Goal: Task Accomplishment & Management: Manage account settings

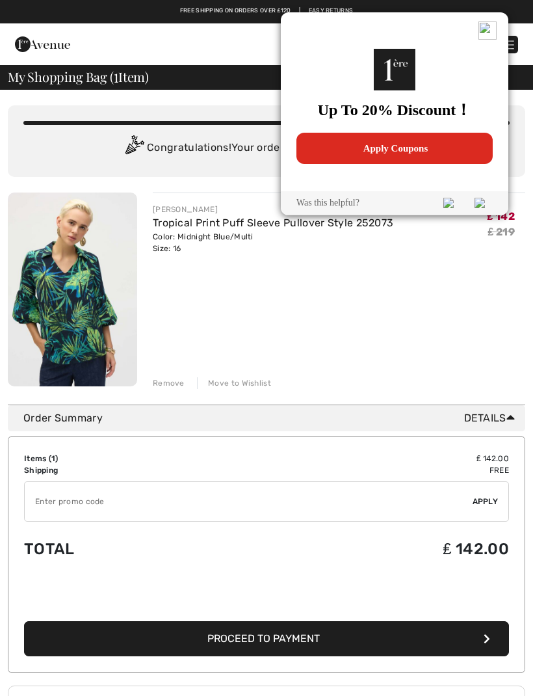
click at [416, 149] on span "Apply Coupons" at bounding box center [395, 148] width 186 height 31
click at [447, 151] on span "Apply Coupons" at bounding box center [401, 148] width 186 height 31
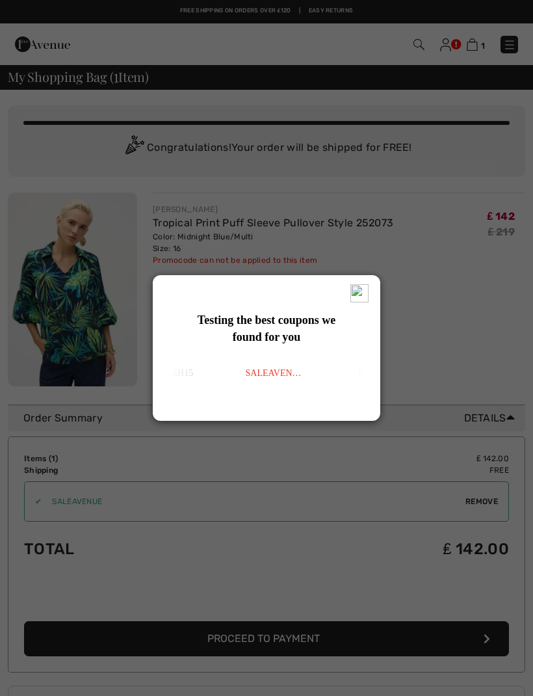
type input "NEW10"
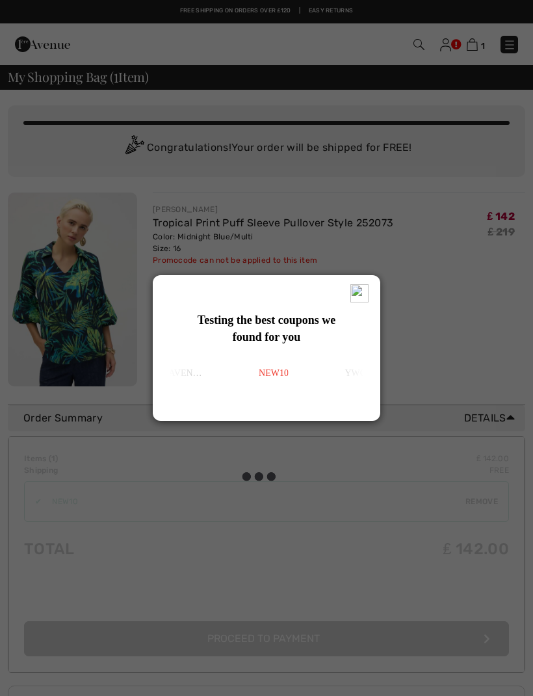
click at [367, 291] on img at bounding box center [359, 293] width 18 height 18
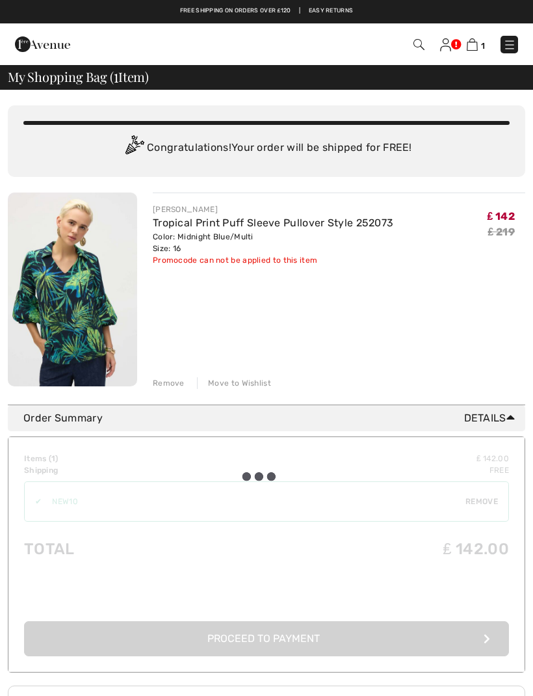
click at [367, 289] on div "JOSEPH RIBKOFF Tropical Print Puff Sleeve Pullover Style 252073 Color: Midnight…" at bounding box center [339, 290] width 373 height 196
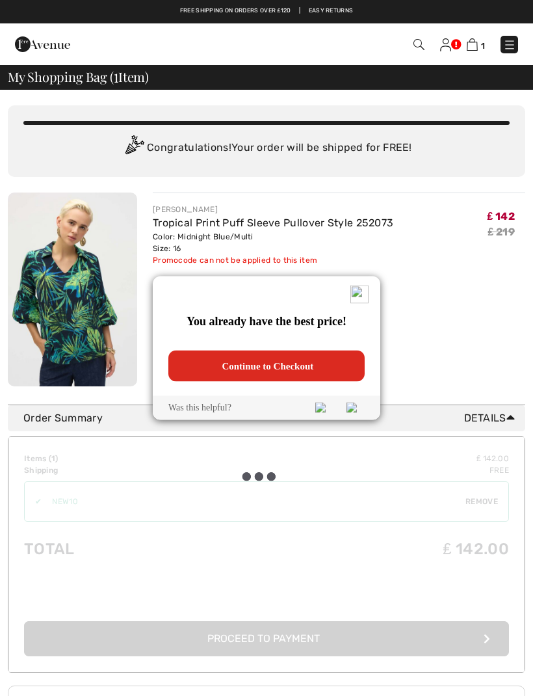
click at [364, 289] on img at bounding box center [359, 294] width 18 height 18
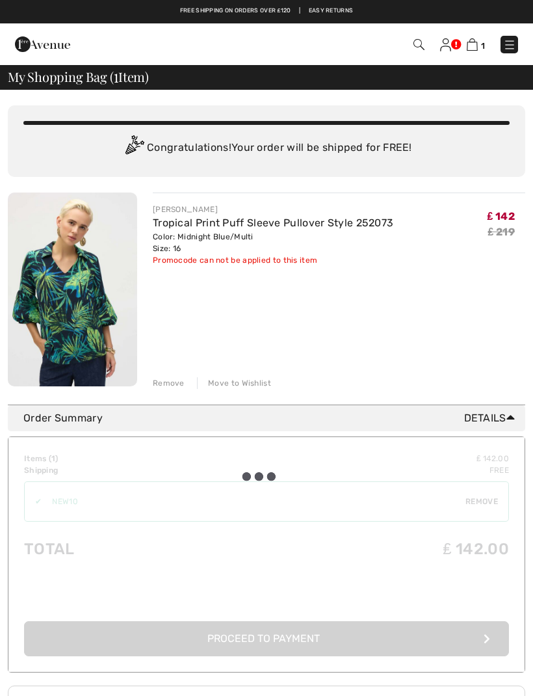
click at [367, 292] on div "JOSEPH RIBKOFF Tropical Print Puff Sleeve Pullover Style 252073 Color: Midnight…" at bounding box center [339, 290] width 373 height 196
click at [91, 321] on img at bounding box center [72, 289] width 129 height 194
click at [99, 310] on img at bounding box center [72, 289] width 129 height 194
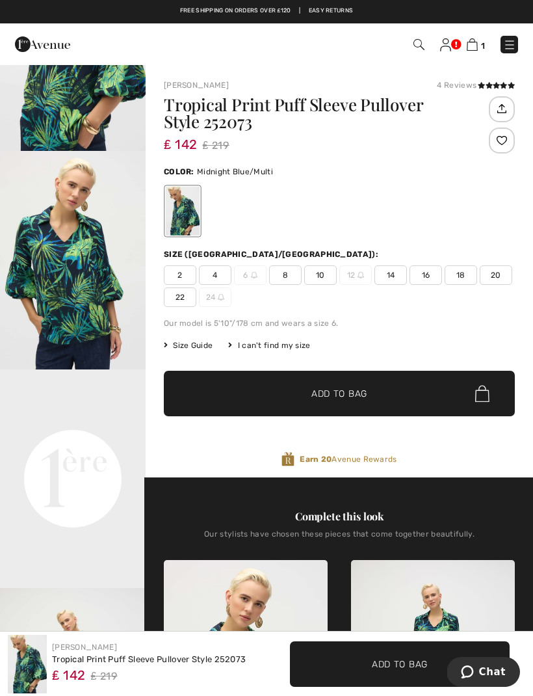
click at [311, 105] on h1 "Tropical Print Puff Sleeve Pullover Style 252073" at bounding box center [325, 113] width 322 height 34
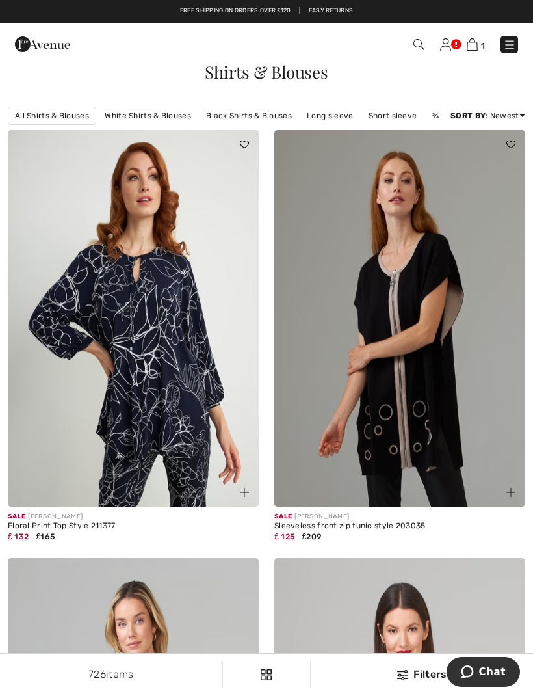
click at [343, 119] on link "Long sleeve" at bounding box center [329, 115] width 59 height 17
click at [334, 122] on link "Long sleeve" at bounding box center [329, 115] width 59 height 17
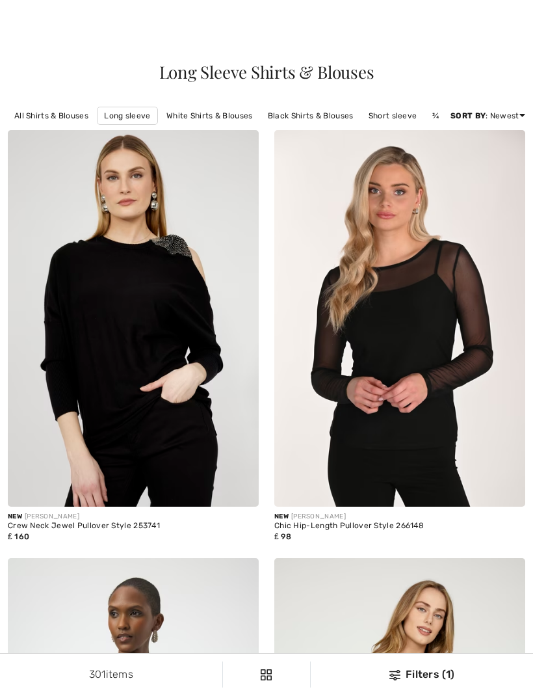
checkbox input "true"
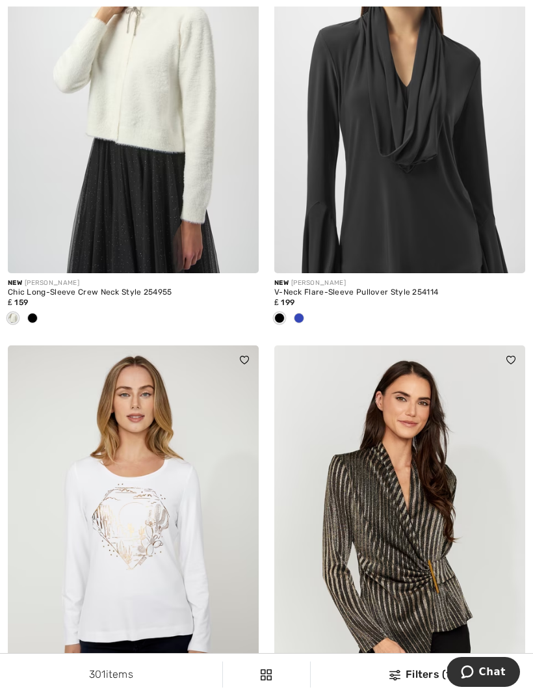
scroll to position [4320, 0]
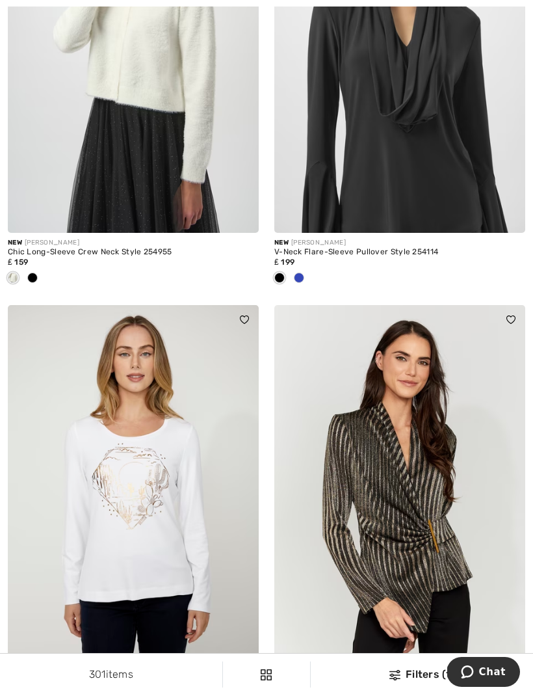
click at [307, 272] on div at bounding box center [299, 278] width 20 height 21
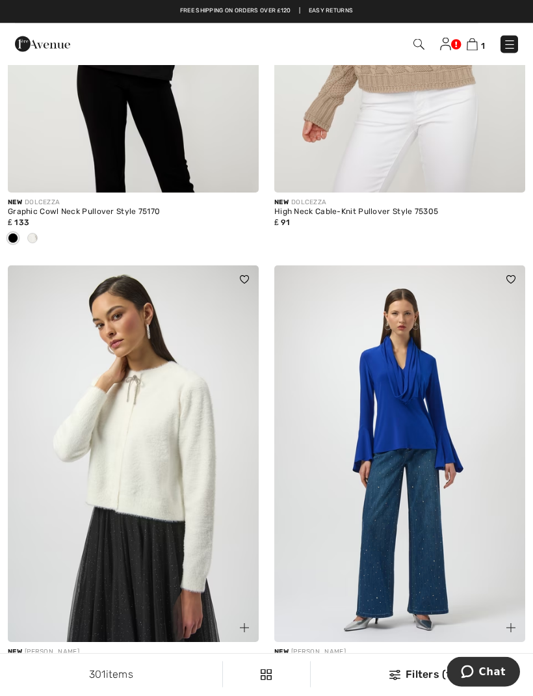
scroll to position [3893, 0]
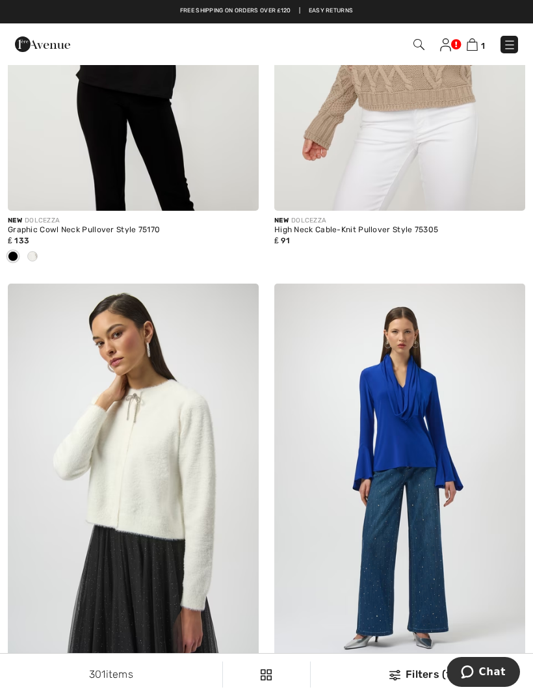
click at [510, 293] on img at bounding box center [510, 297] width 9 height 8
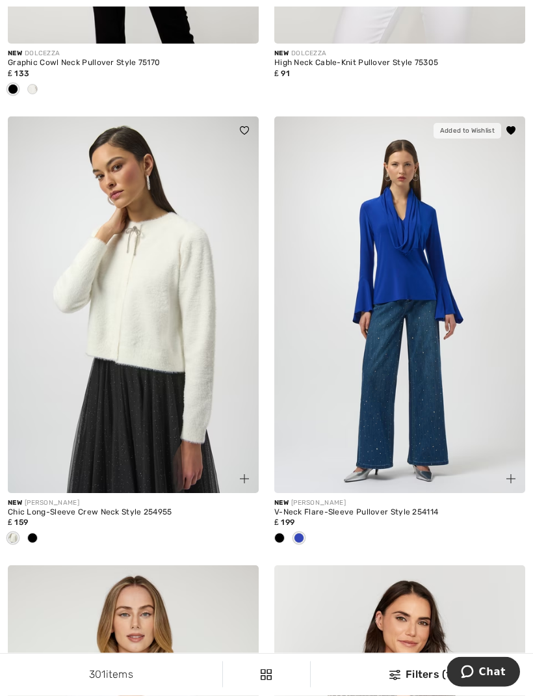
scroll to position [4060, 0]
click at [505, 376] on img at bounding box center [399, 304] width 251 height 376
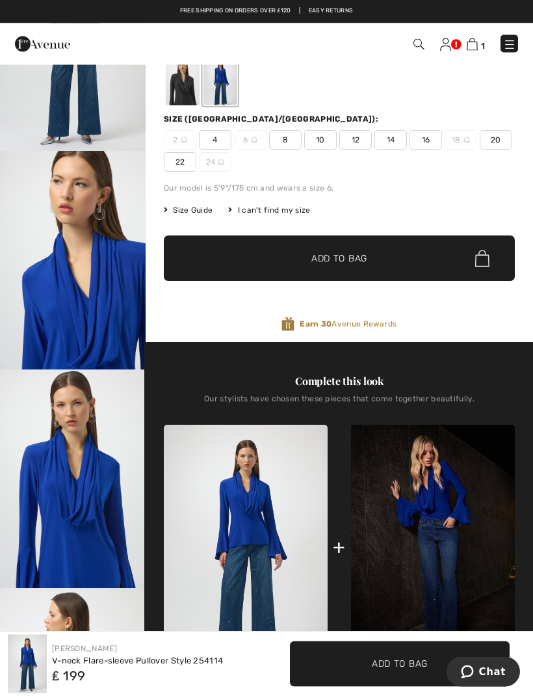
scroll to position [128, 0]
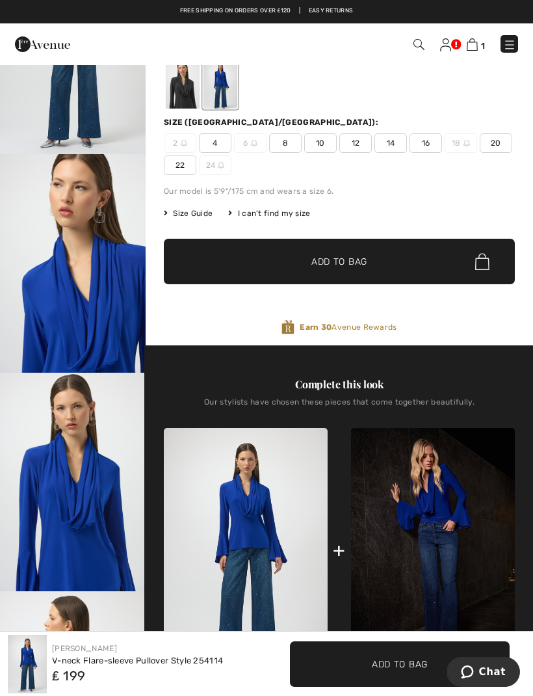
click at [428, 145] on span "16" at bounding box center [426, 143] width 33 height 20
click at [209, 211] on span "Size Guide" at bounding box center [188, 213] width 49 height 12
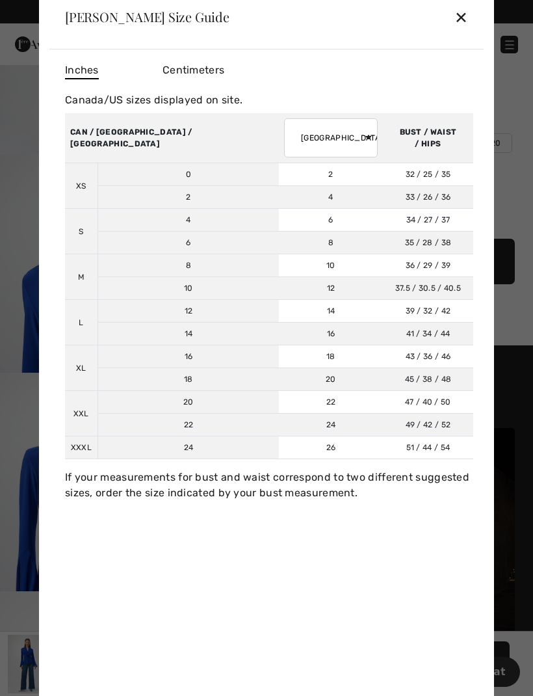
click at [279, 331] on td "16" at bounding box center [331, 333] width 104 height 23
click at [279, 336] on td "16" at bounding box center [331, 333] width 104 height 23
click at [467, 14] on div "✕" at bounding box center [461, 16] width 14 height 27
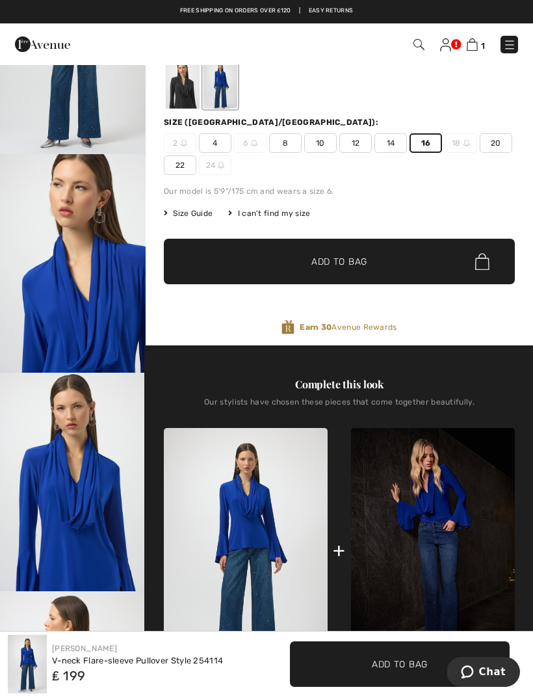
click at [400, 141] on span "14" at bounding box center [391, 143] width 33 height 20
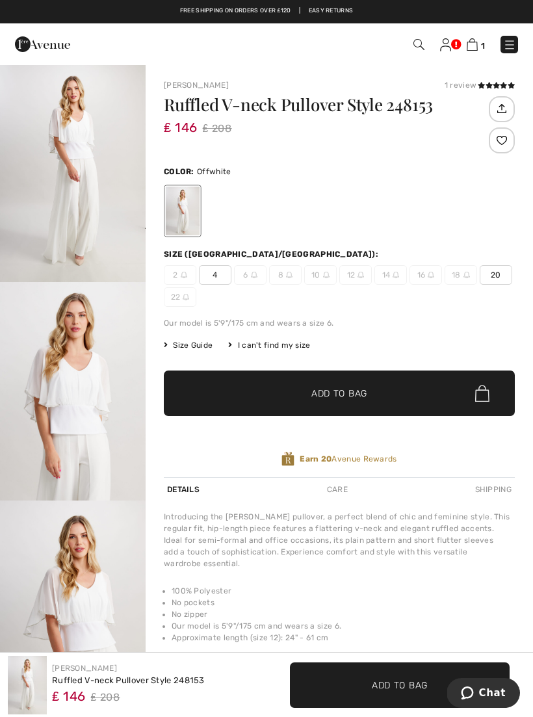
click at [514, 51] on img at bounding box center [509, 44] width 13 height 13
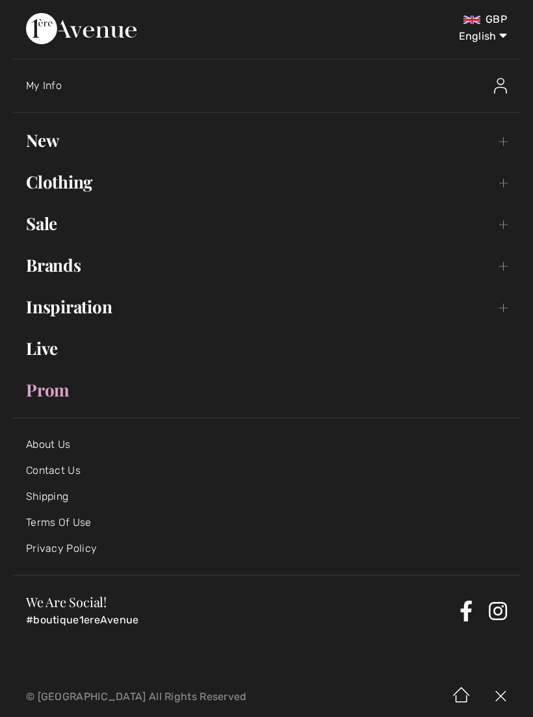
click at [103, 226] on link "Sale Toggle submenu" at bounding box center [266, 223] width 507 height 29
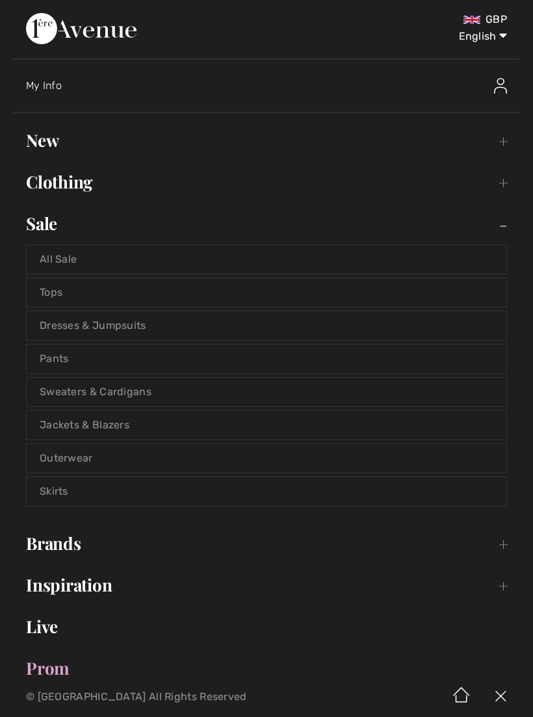
click at [174, 255] on link "All Sale" at bounding box center [267, 259] width 480 height 29
click at [139, 295] on link "Tops" at bounding box center [267, 292] width 480 height 29
click at [128, 287] on link "Tops" at bounding box center [267, 292] width 480 height 29
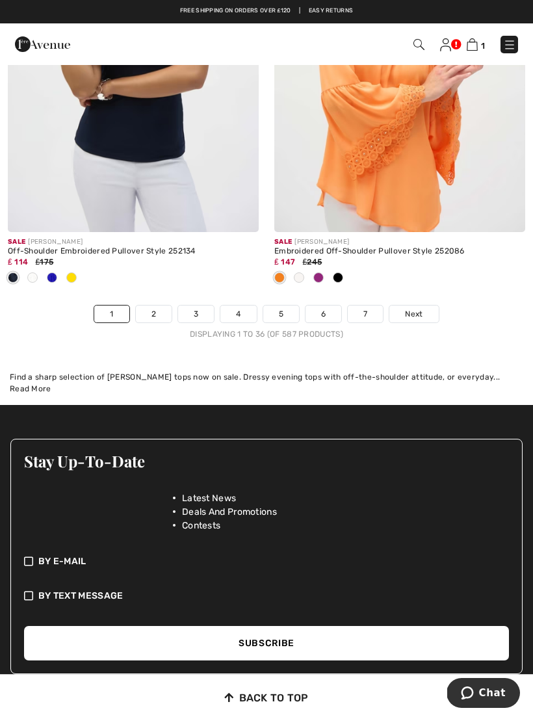
scroll to position [7913, 0]
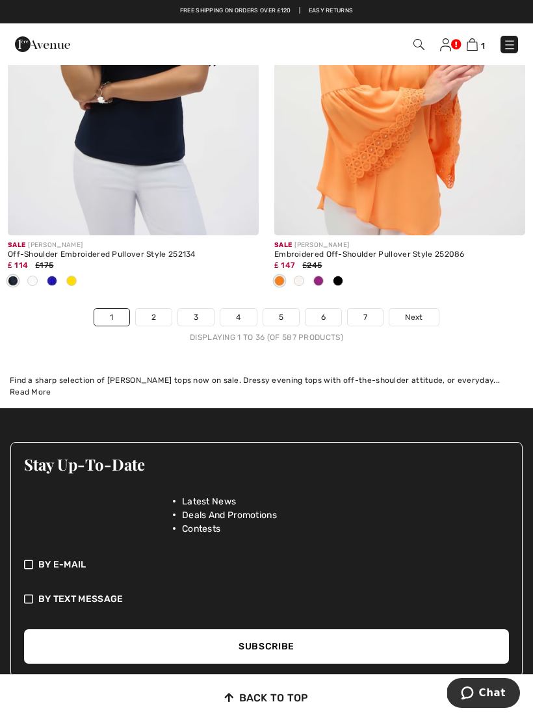
click at [237, 309] on link "4" at bounding box center [238, 317] width 36 height 17
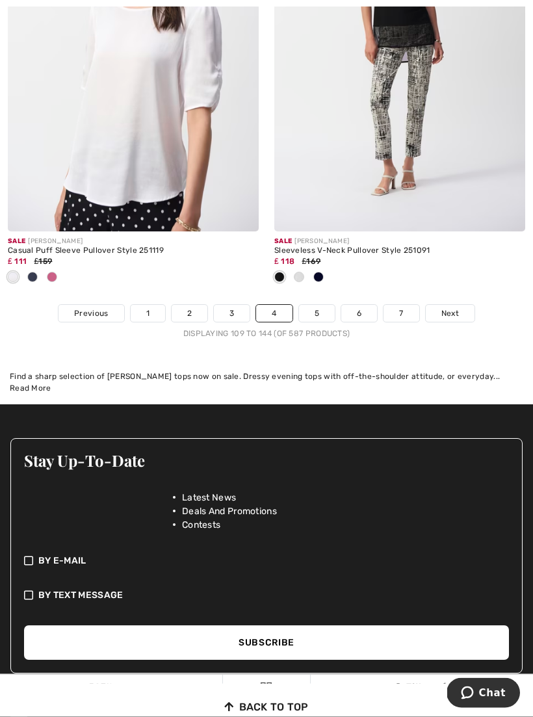
scroll to position [8031, 0]
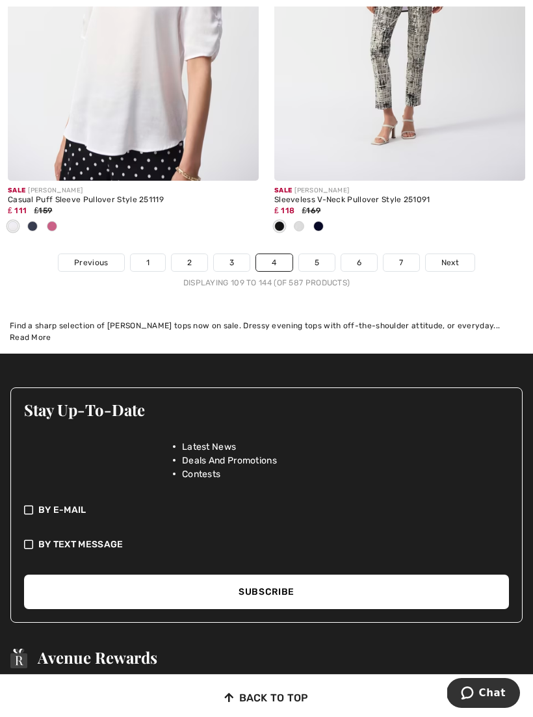
click at [319, 254] on link "5" at bounding box center [317, 262] width 36 height 17
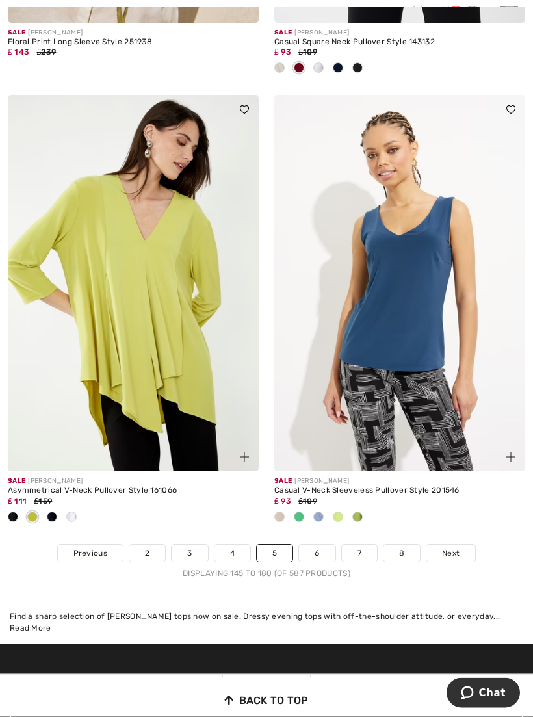
scroll to position [7625, 0]
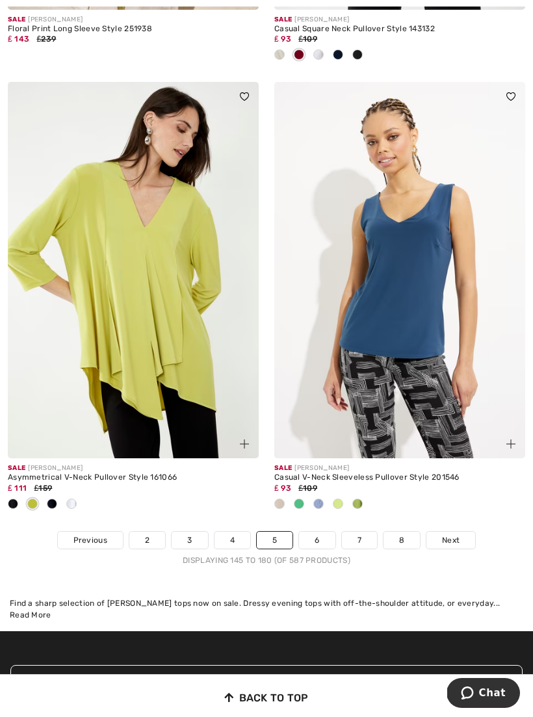
click at [324, 532] on link "6" at bounding box center [317, 540] width 36 height 17
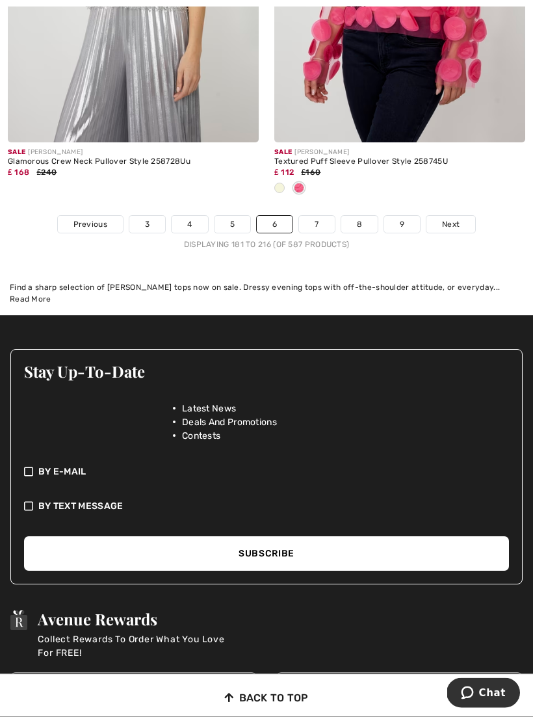
scroll to position [7898, 0]
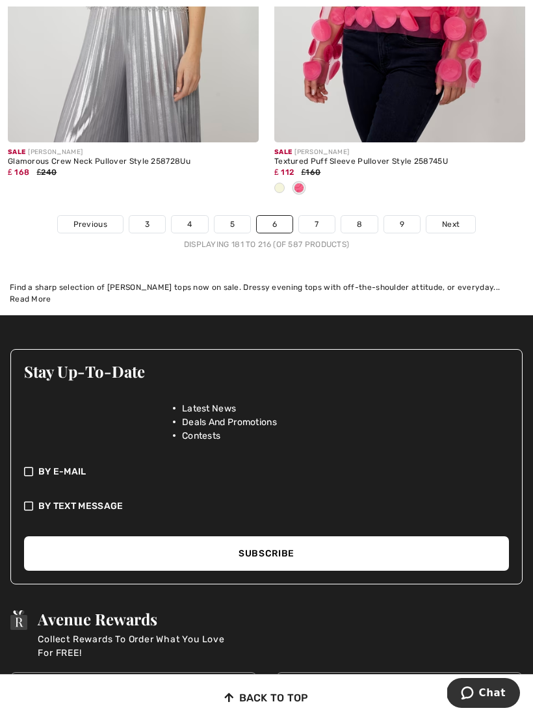
click at [324, 216] on link "7" at bounding box center [316, 224] width 35 height 17
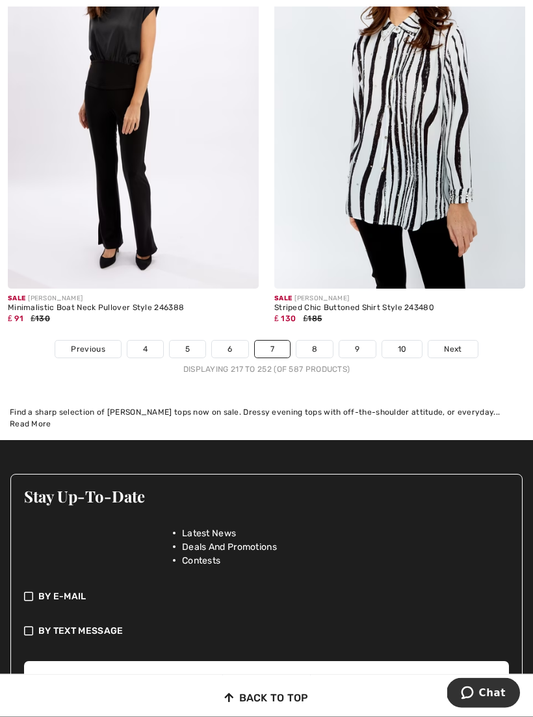
scroll to position [7865, 0]
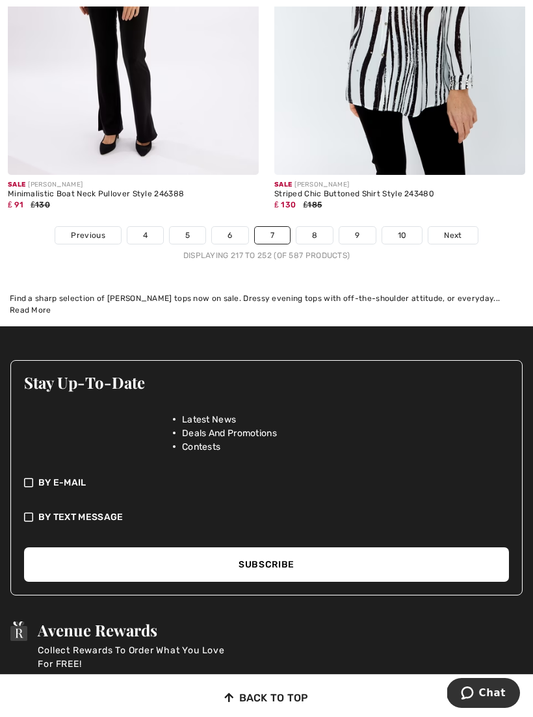
click at [318, 229] on link "8" at bounding box center [314, 235] width 36 height 17
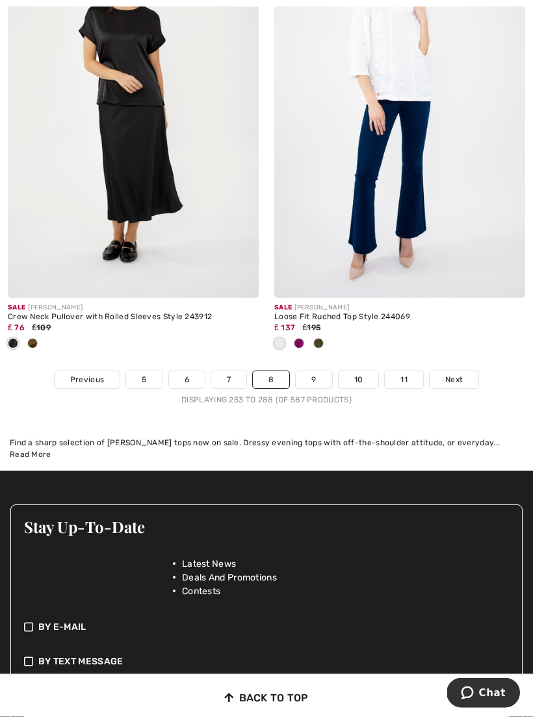
scroll to position [7764, 0]
click at [312, 371] on link "9" at bounding box center [314, 379] width 36 height 17
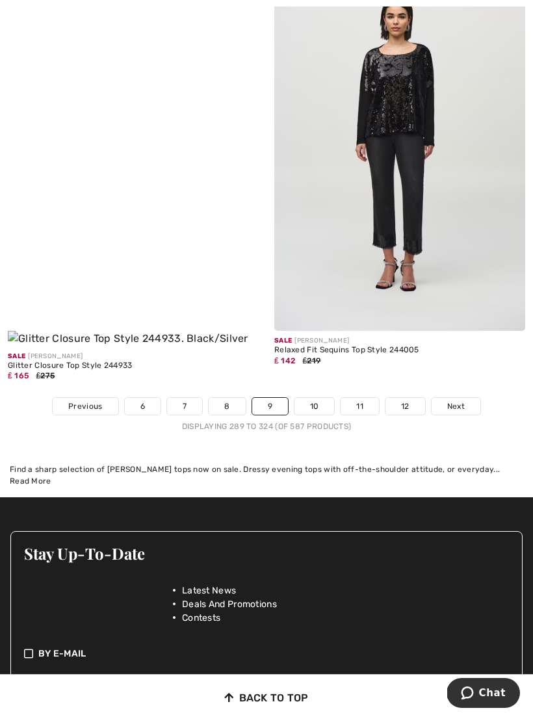
scroll to position [7908, 0]
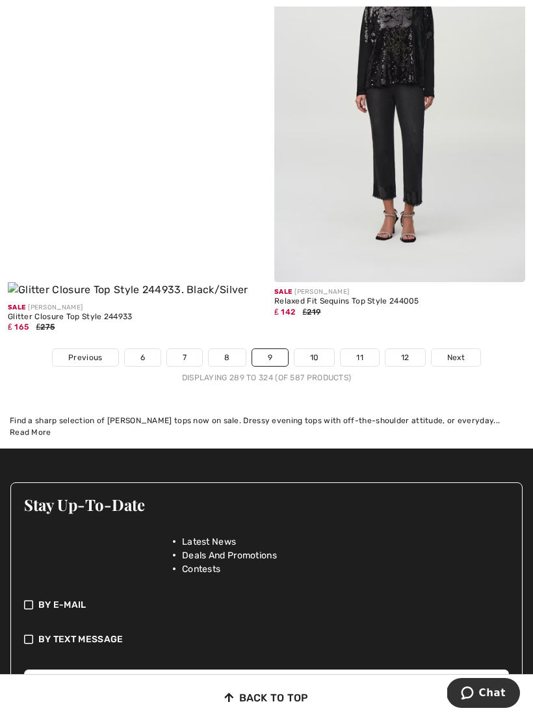
click at [313, 349] on link "10" at bounding box center [315, 357] width 40 height 17
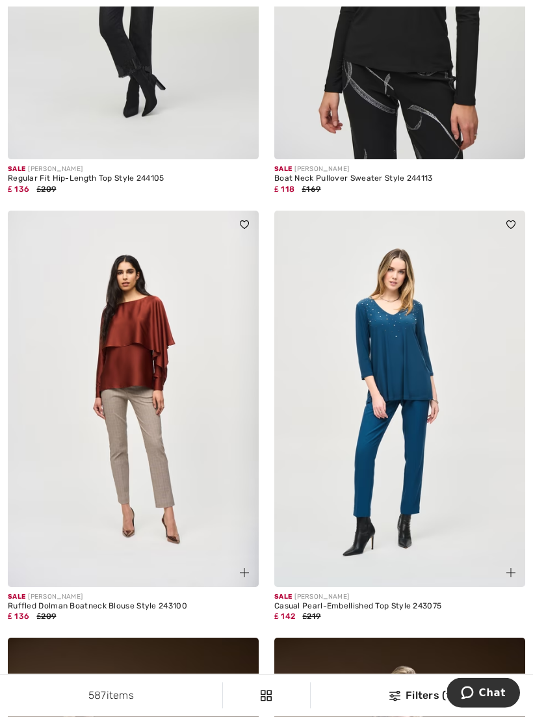
scroll to position [788, 0]
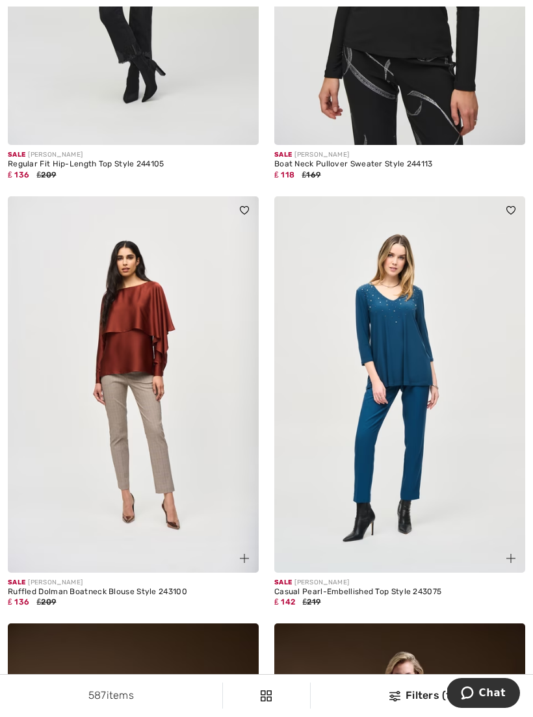
click at [192, 384] on img at bounding box center [133, 384] width 251 height 376
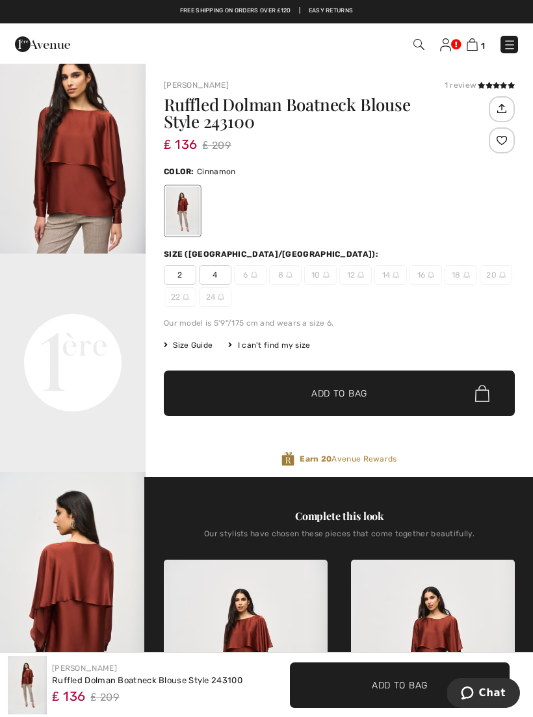
scroll to position [292, 0]
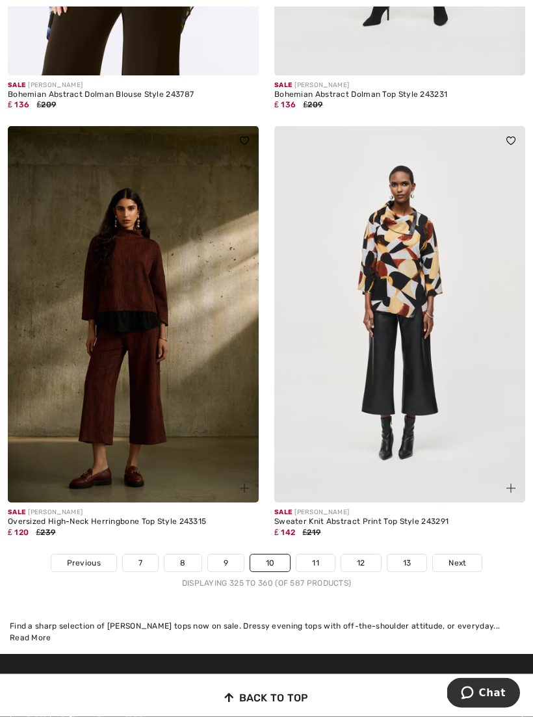
scroll to position [7559, 0]
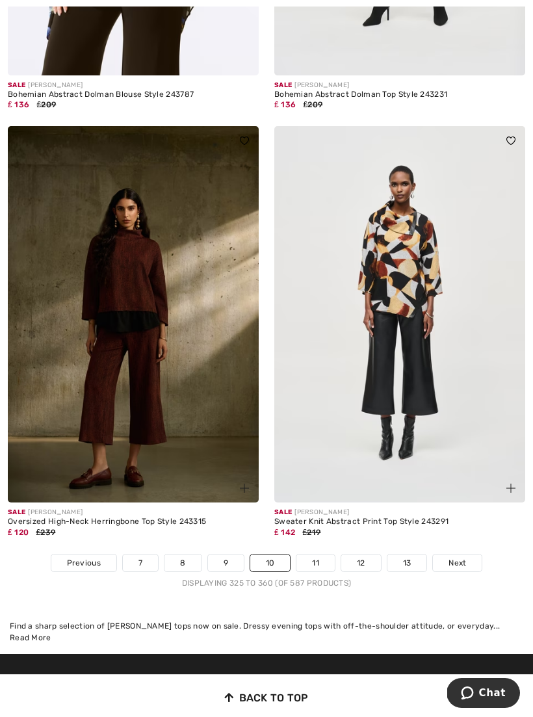
click at [309, 555] on link "11" at bounding box center [315, 563] width 38 height 17
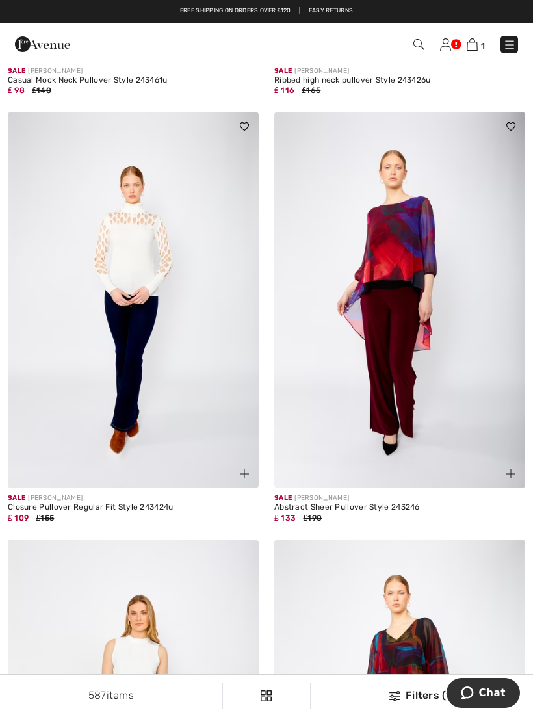
scroll to position [4408, 0]
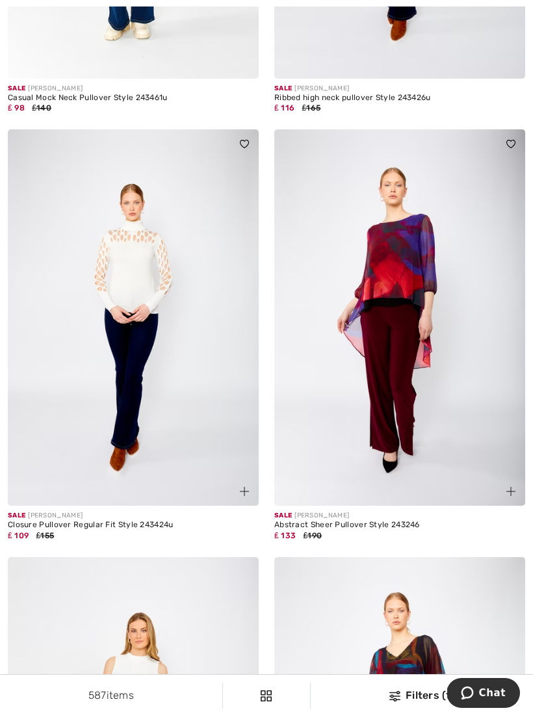
click at [412, 429] on img at bounding box center [399, 317] width 251 height 376
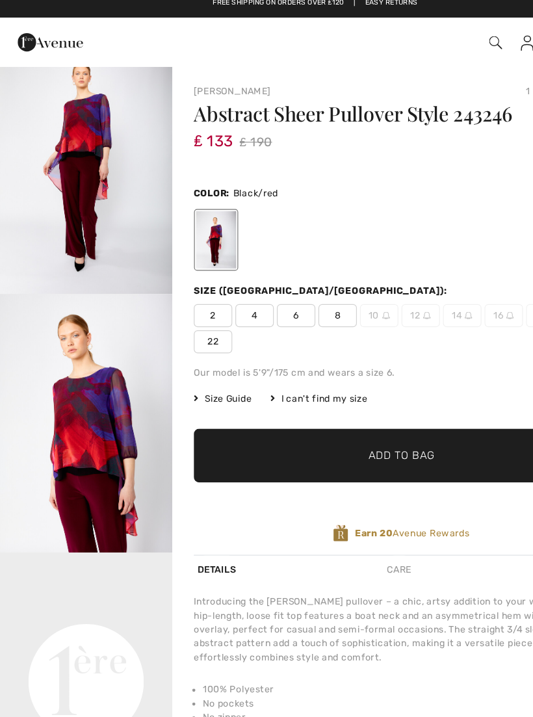
scroll to position [30, 0]
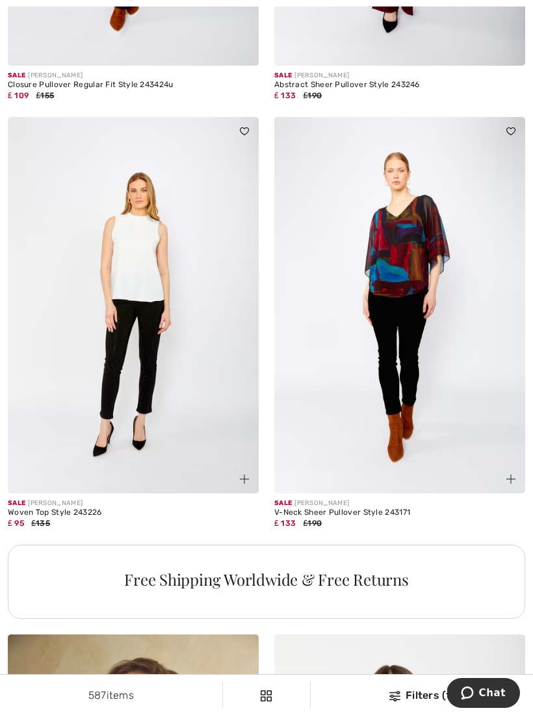
scroll to position [4851, 0]
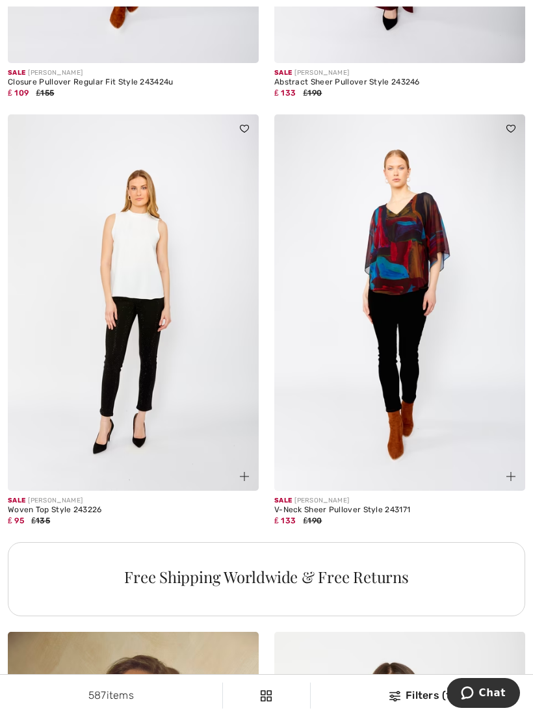
click at [427, 319] on img at bounding box center [399, 302] width 251 height 376
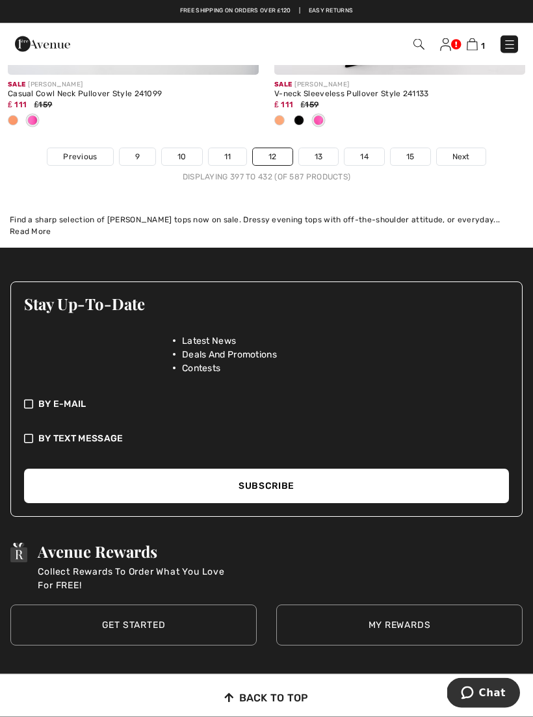
scroll to position [8159, 0]
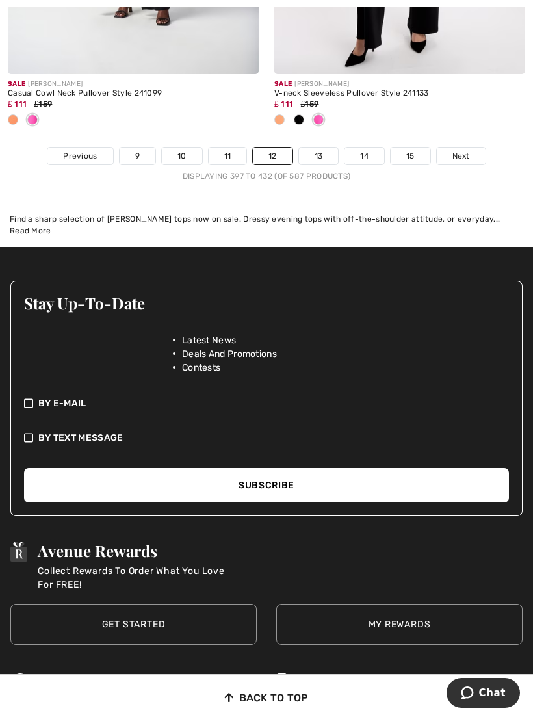
click at [322, 153] on link "13" at bounding box center [319, 156] width 40 height 17
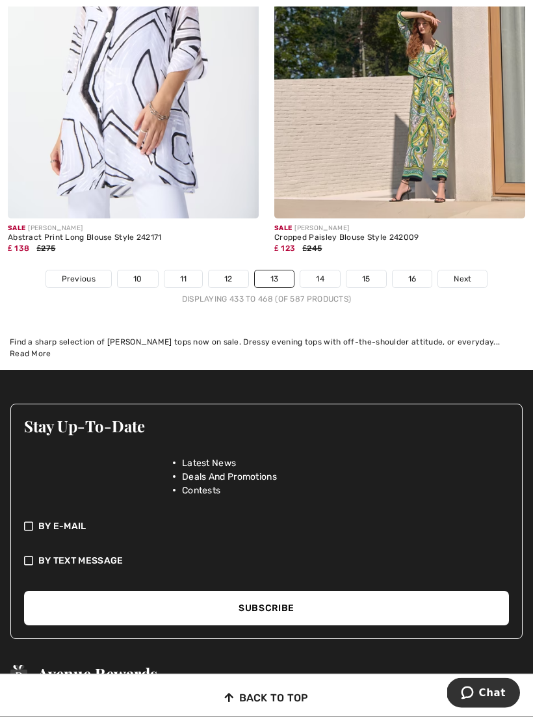
scroll to position [8001, 0]
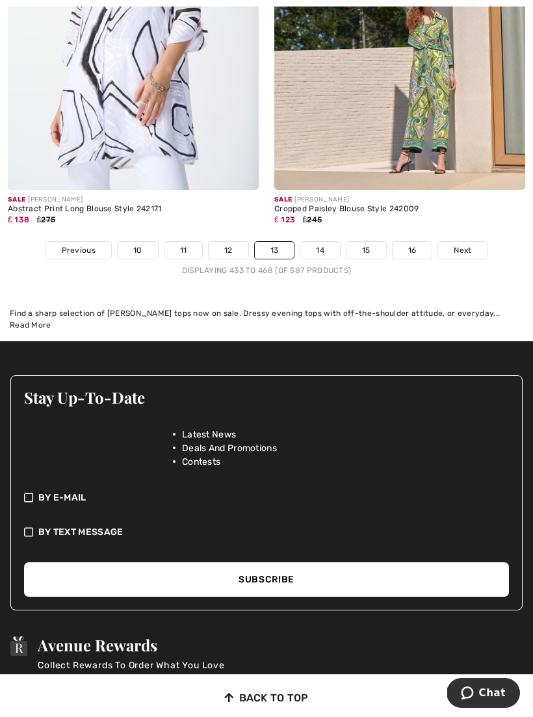
click at [324, 242] on link "14" at bounding box center [320, 250] width 40 height 17
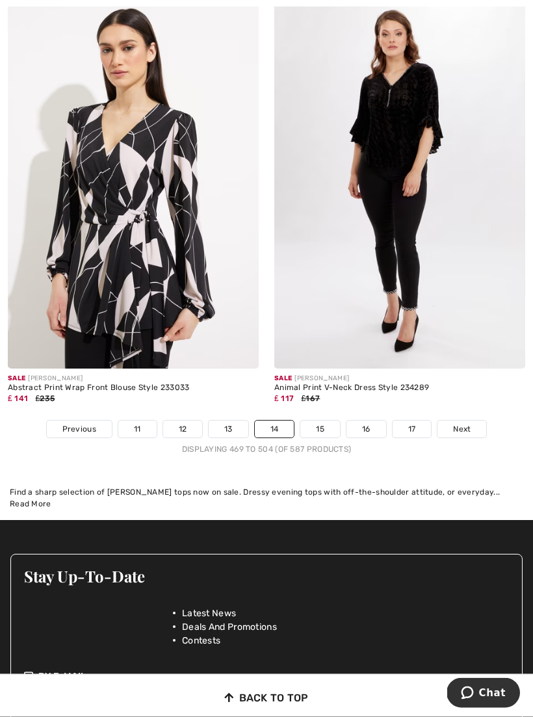
scroll to position [7715, 0]
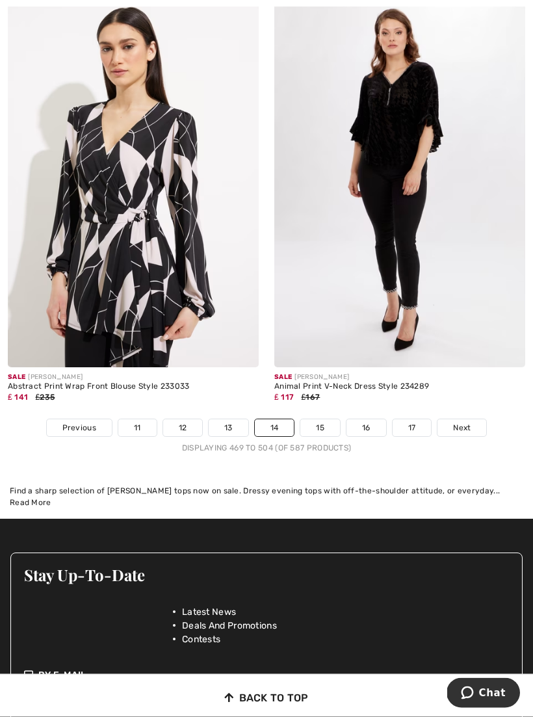
click at [322, 406] on div "Sale FRANK LYMAN Animal Print V-Neck Dress Style 234289 ₤ 117 ₤167" at bounding box center [399, 393] width 251 height 51
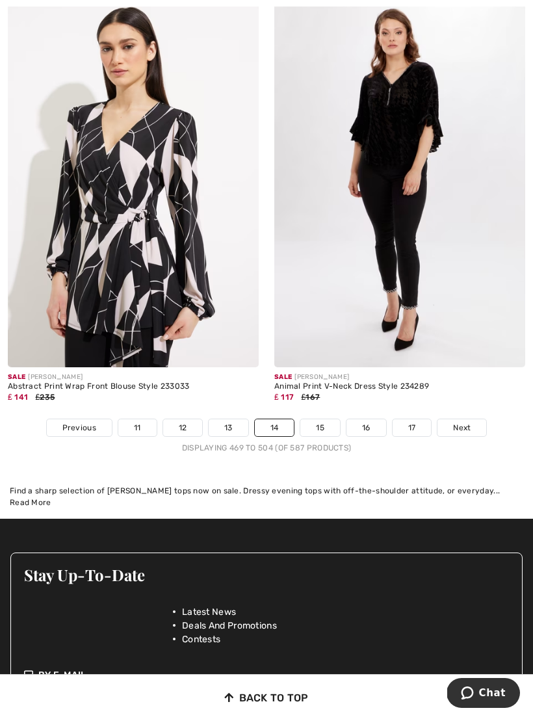
click at [321, 426] on link "15" at bounding box center [320, 427] width 40 height 17
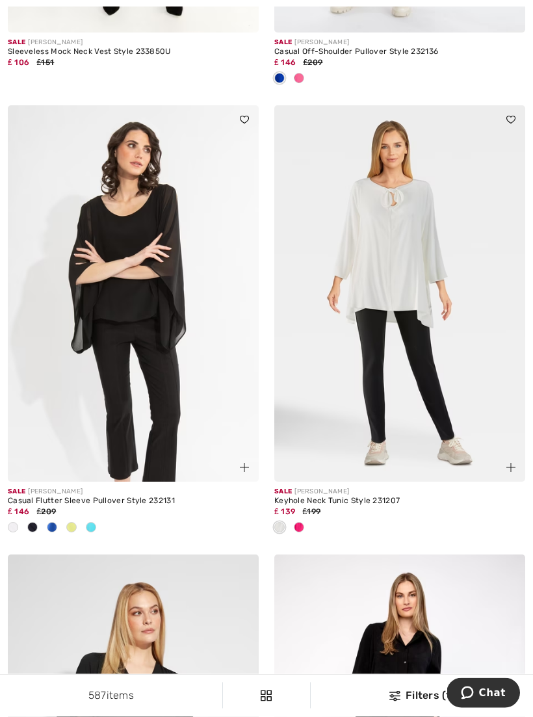
scroll to position [478, 0]
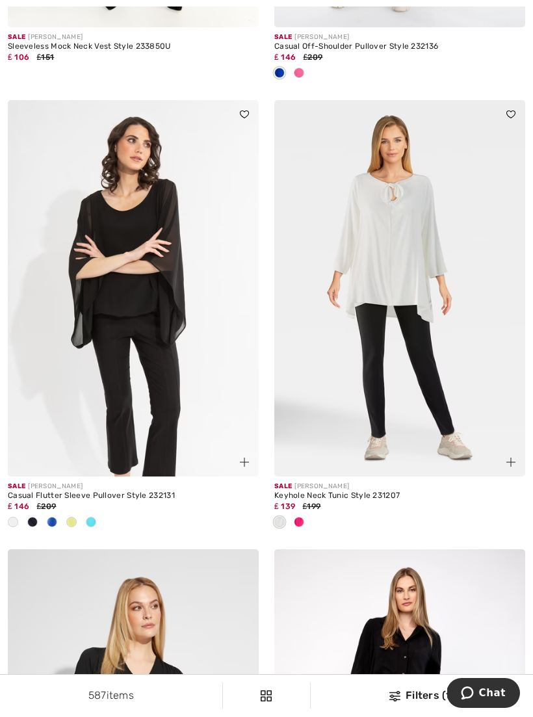
click at [58, 520] on div at bounding box center [52, 522] width 20 height 21
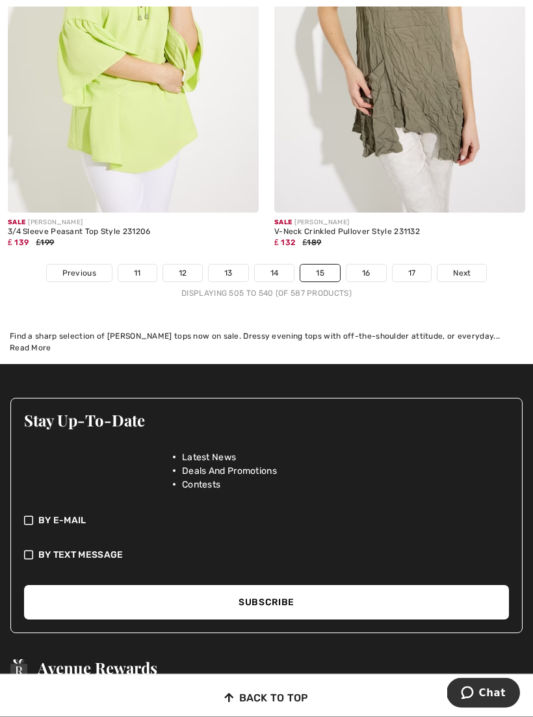
scroll to position [7911, 0]
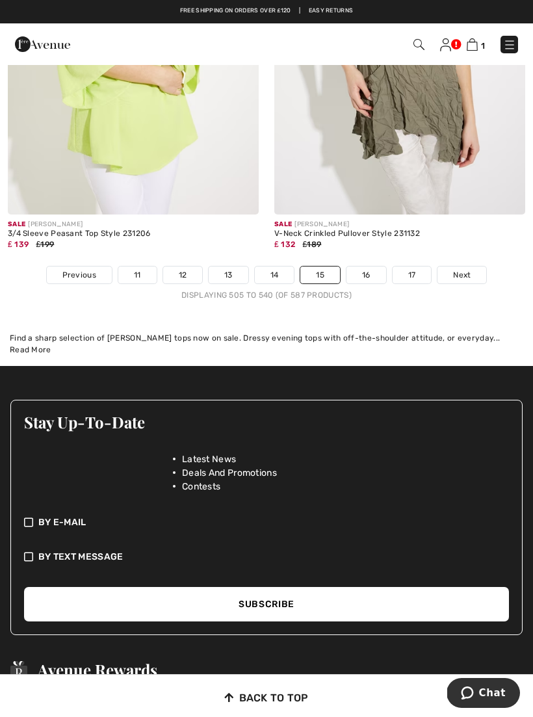
click at [365, 267] on link "16" at bounding box center [367, 275] width 40 height 17
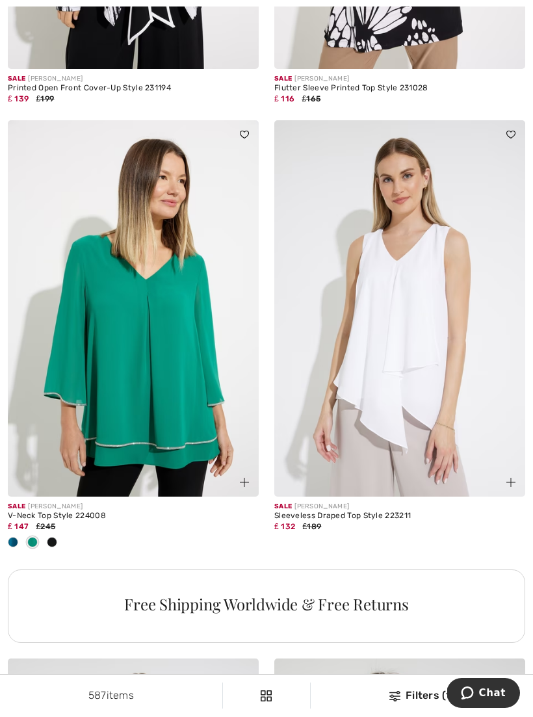
scroll to position [2200, 0]
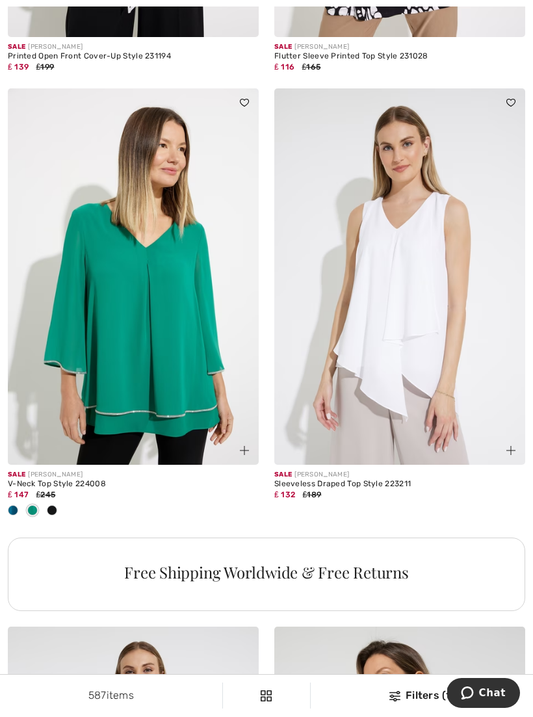
click at [166, 369] on img at bounding box center [133, 276] width 251 height 376
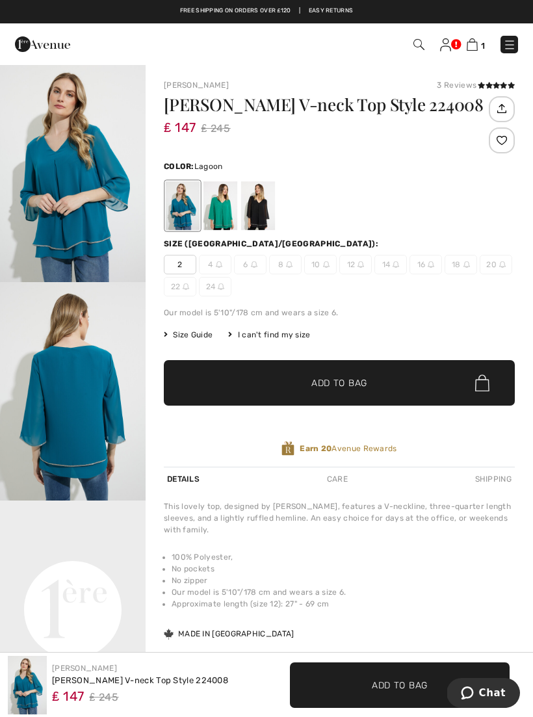
click at [230, 213] on div at bounding box center [221, 205] width 34 height 49
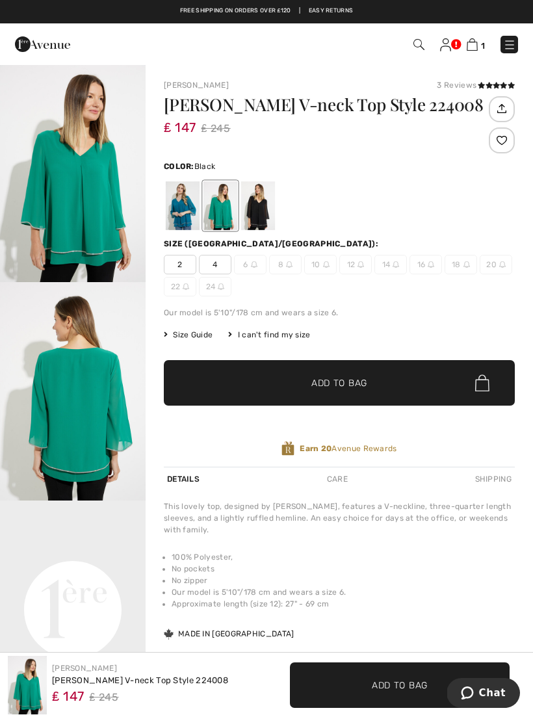
click at [252, 205] on div at bounding box center [258, 205] width 34 height 49
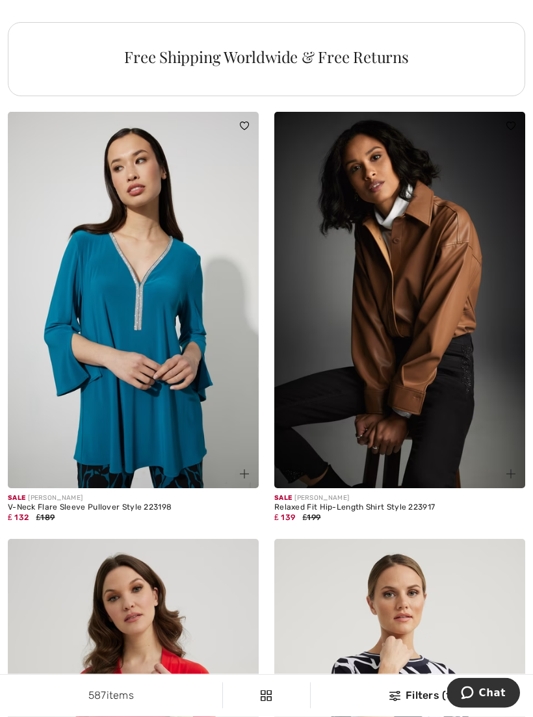
scroll to position [5371, 0]
click at [149, 347] on img at bounding box center [133, 300] width 251 height 376
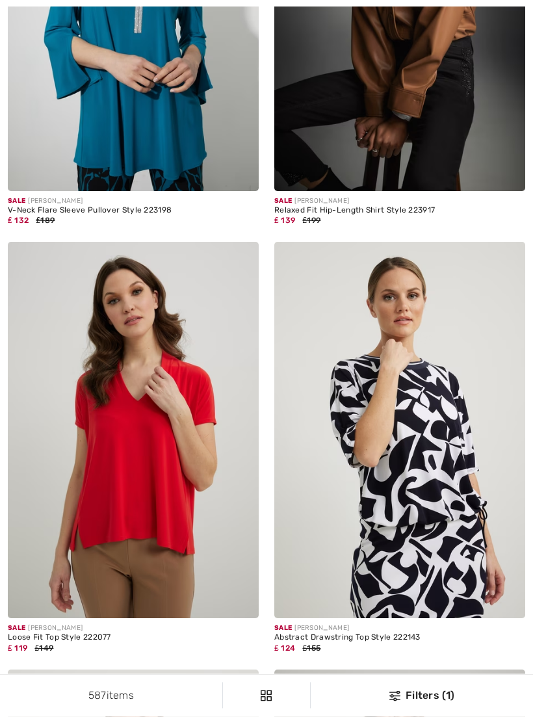
checkbox input "true"
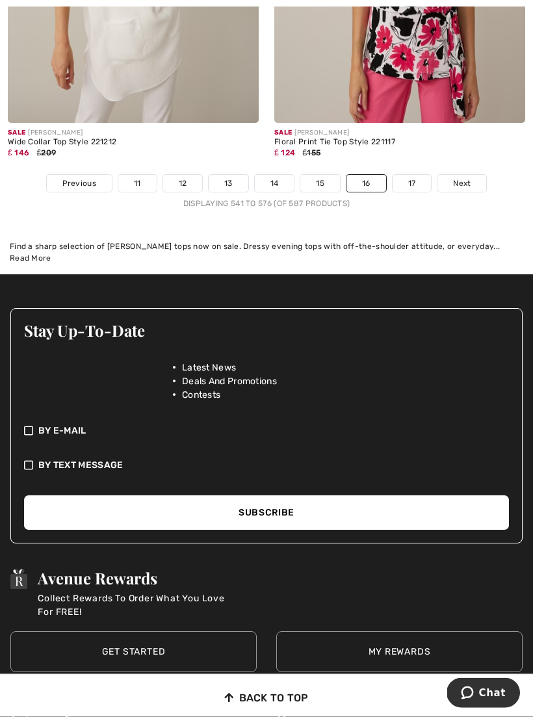
scroll to position [7874, 0]
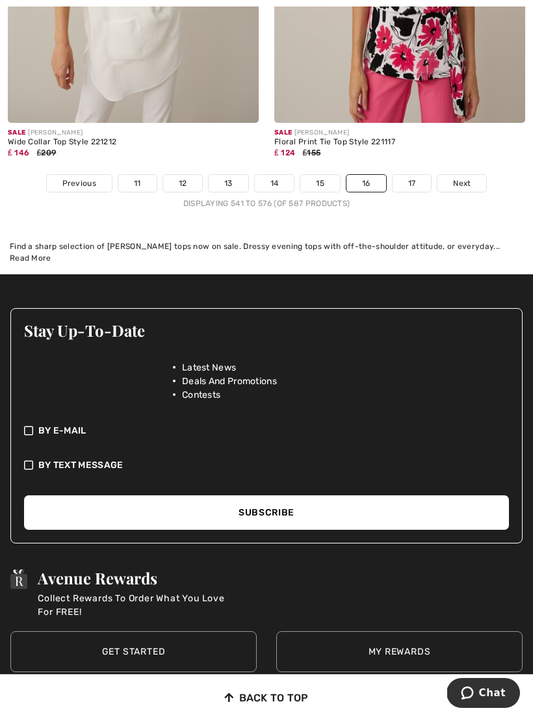
click at [408, 175] on link "17" at bounding box center [412, 183] width 39 height 17
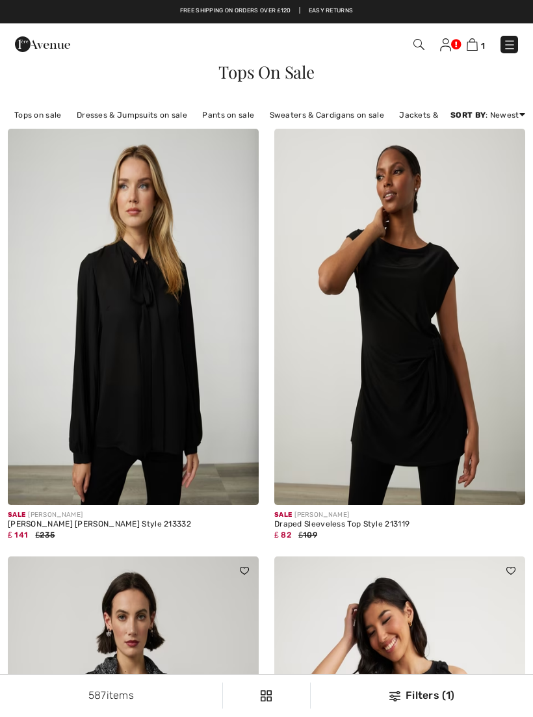
scroll to position [694, 0]
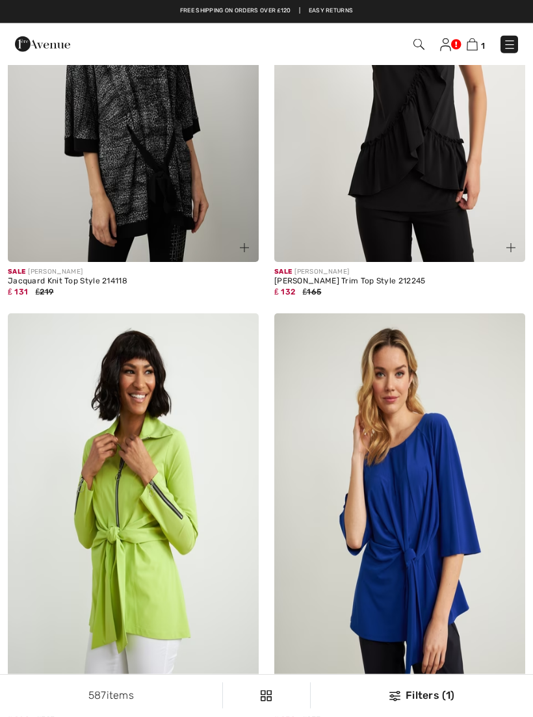
checkbox input "true"
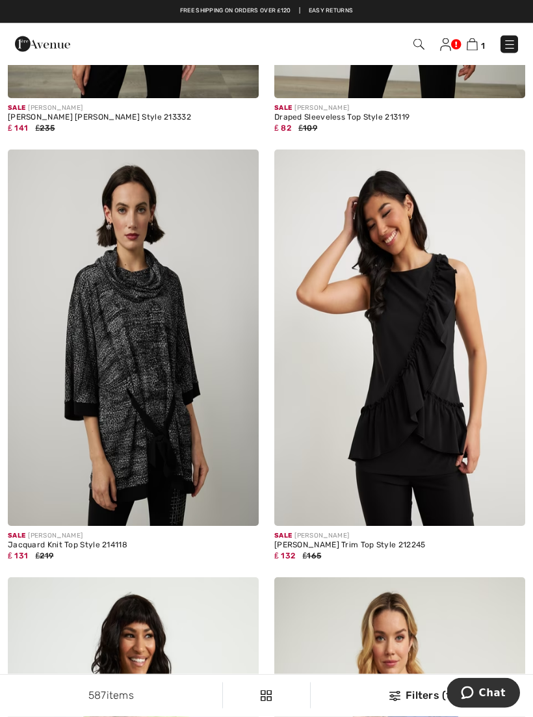
scroll to position [0, 0]
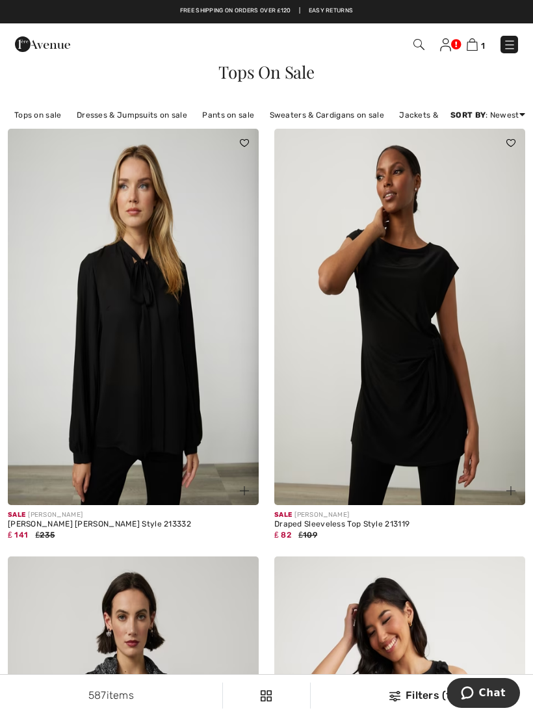
click at [468, 44] on img at bounding box center [472, 44] width 11 height 12
click at [513, 44] on img at bounding box center [509, 44] width 13 height 13
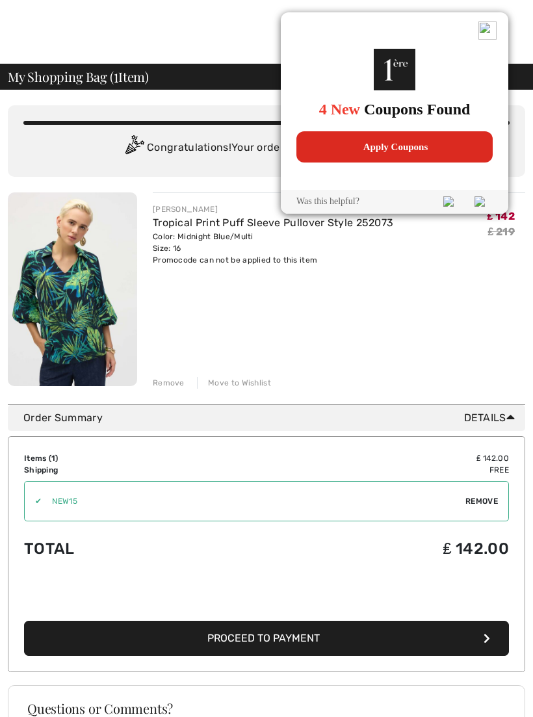
click at [493, 21] on img at bounding box center [488, 30] width 18 height 18
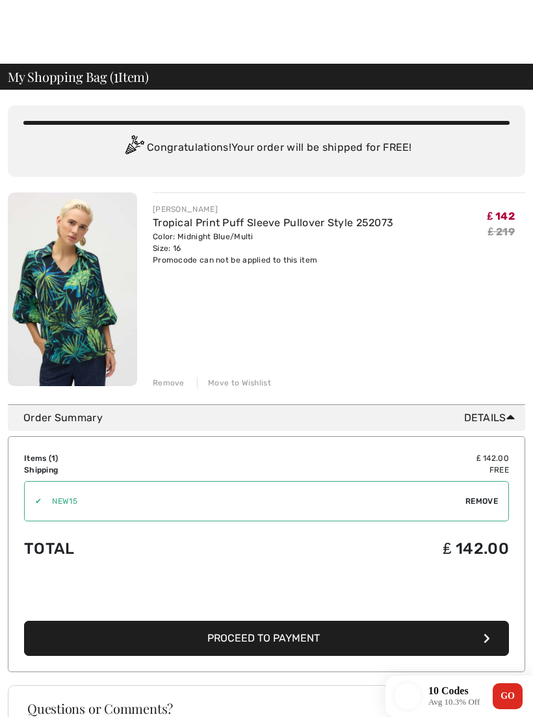
click at [529, 376] on div "You are only ₤ 0.00 away from FREE SHIPPING! Continue Shopping > Congratulation…" at bounding box center [266, 531] width 533 height 882
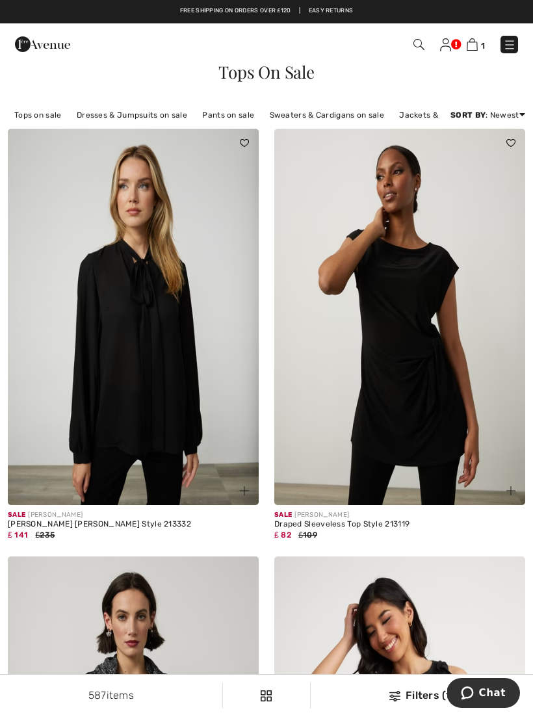
click at [58, 45] on img at bounding box center [42, 44] width 55 height 26
click at [52, 118] on link "Tops on sale" at bounding box center [38, 115] width 60 height 17
click at [42, 96] on div "Tops On Sale" at bounding box center [266, 83] width 533 height 38
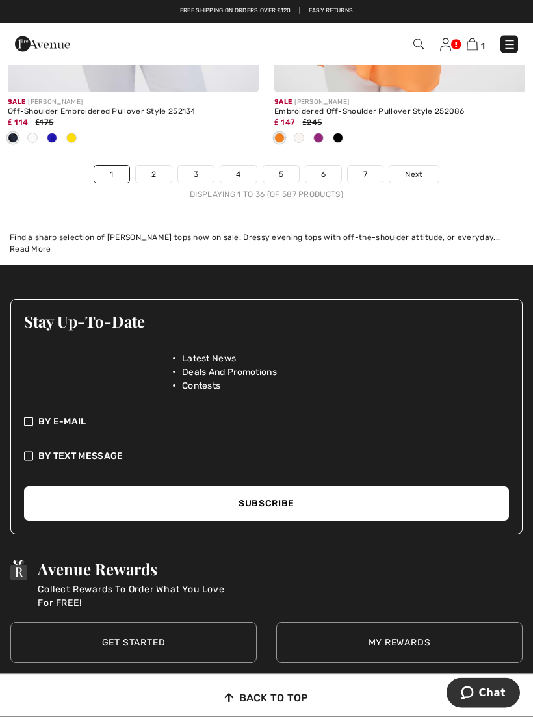
scroll to position [8056, 0]
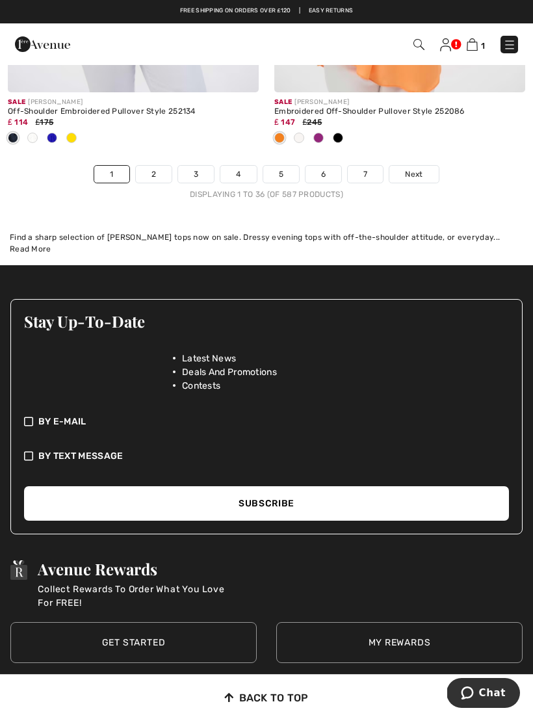
click at [161, 166] on link "2" at bounding box center [154, 174] width 36 height 17
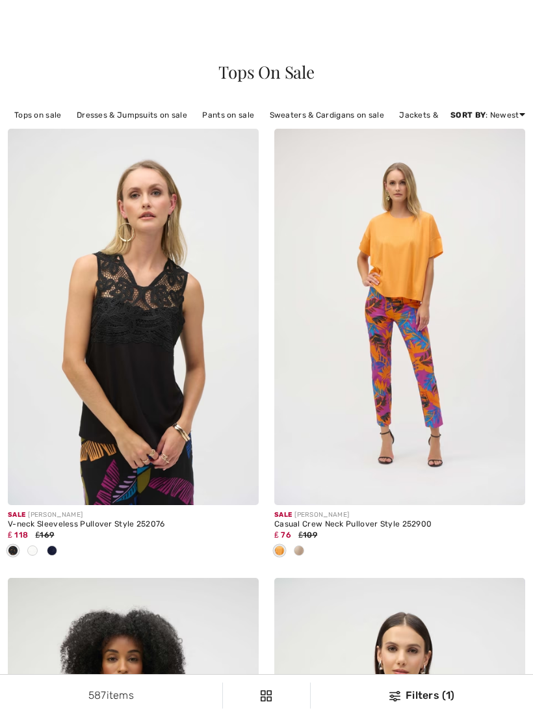
scroll to position [1157, 0]
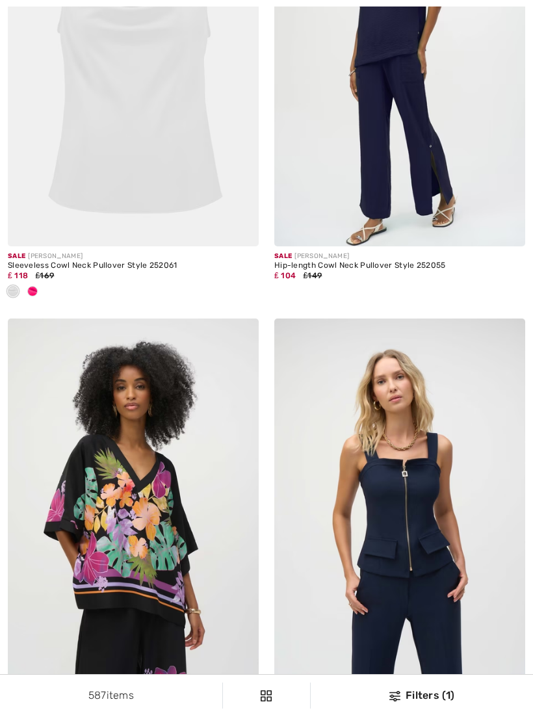
checkbox input "true"
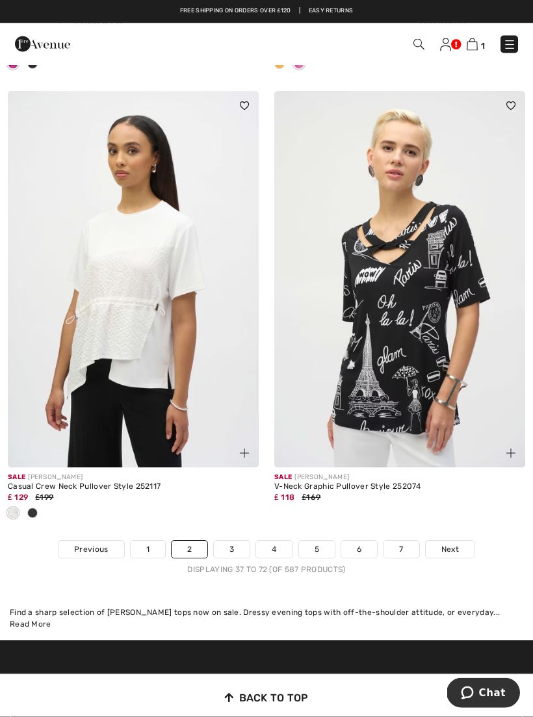
scroll to position [7723, 0]
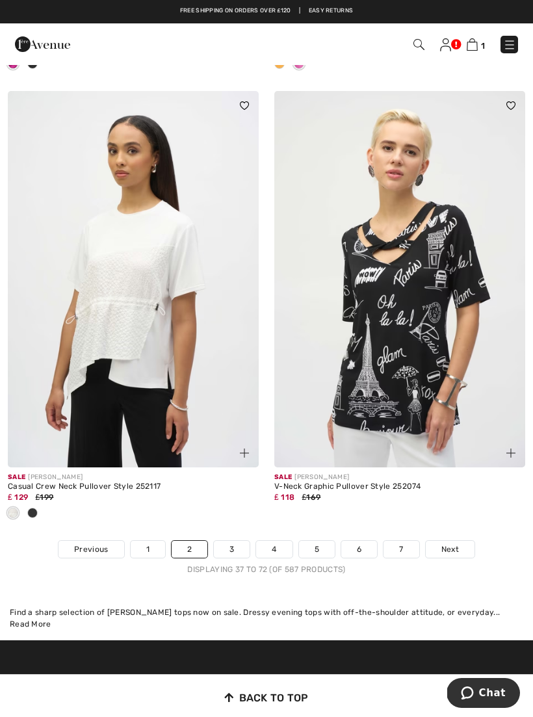
click at [235, 542] on link "3" at bounding box center [232, 549] width 36 height 17
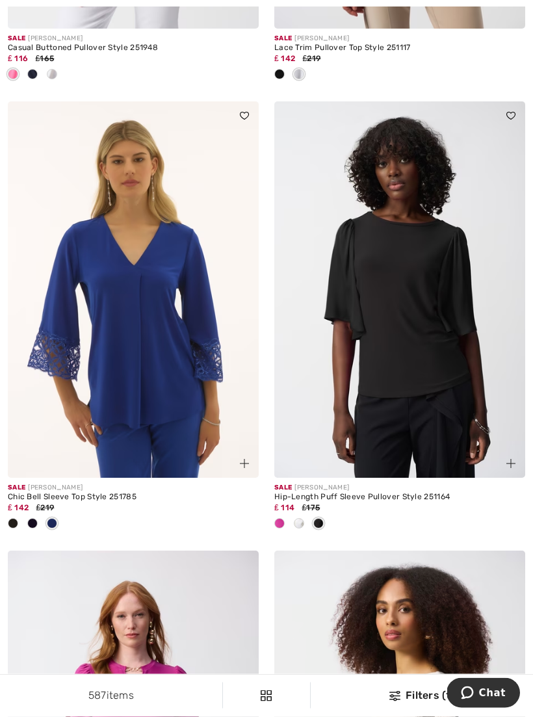
scroll to position [6858, 0]
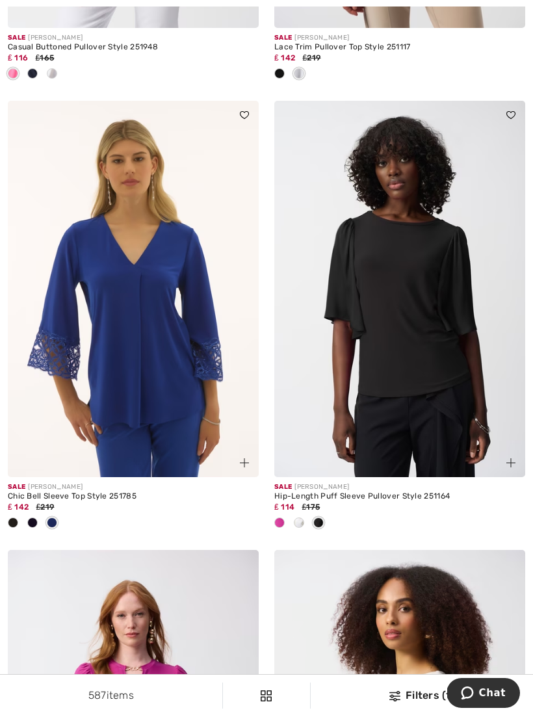
click at [191, 393] on img at bounding box center [133, 289] width 251 height 376
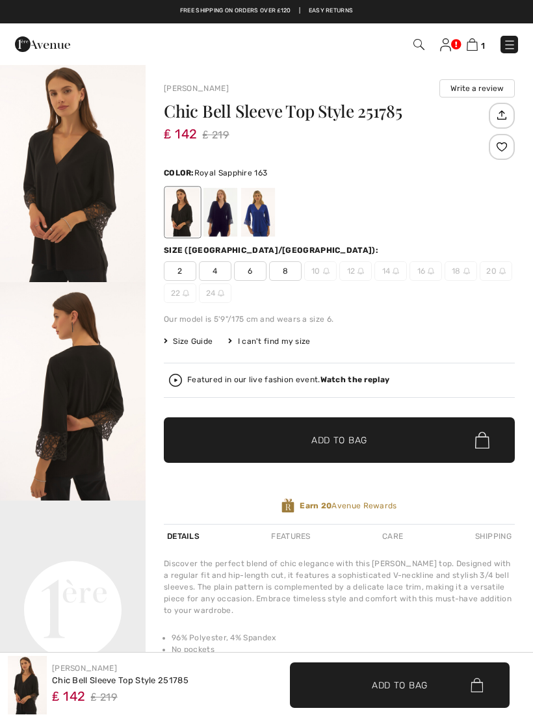
click at [260, 225] on div at bounding box center [258, 212] width 34 height 49
checkbox input "true"
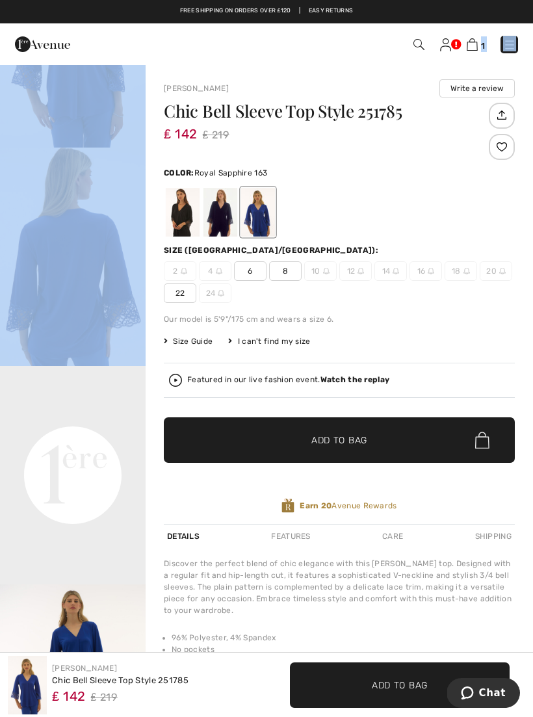
scroll to position [179, 0]
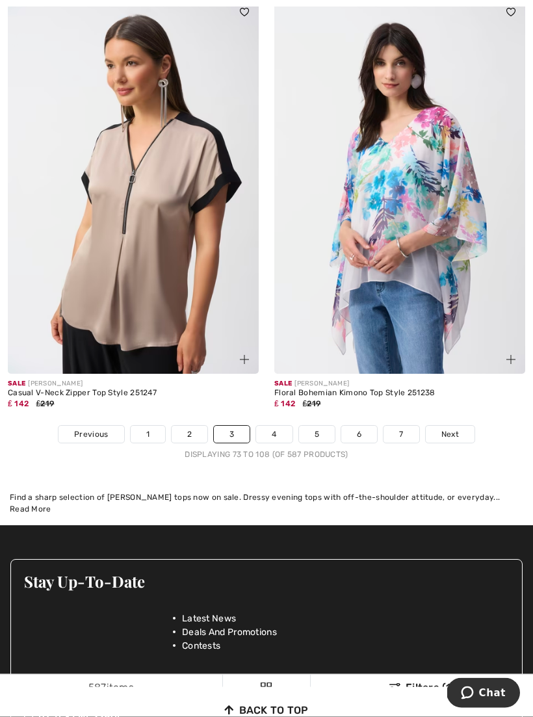
scroll to position [7838, 0]
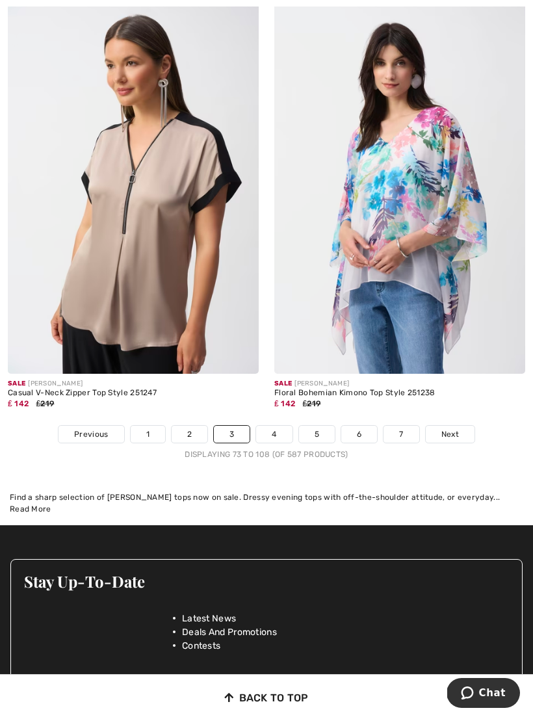
click at [276, 427] on link "4" at bounding box center [274, 434] width 36 height 17
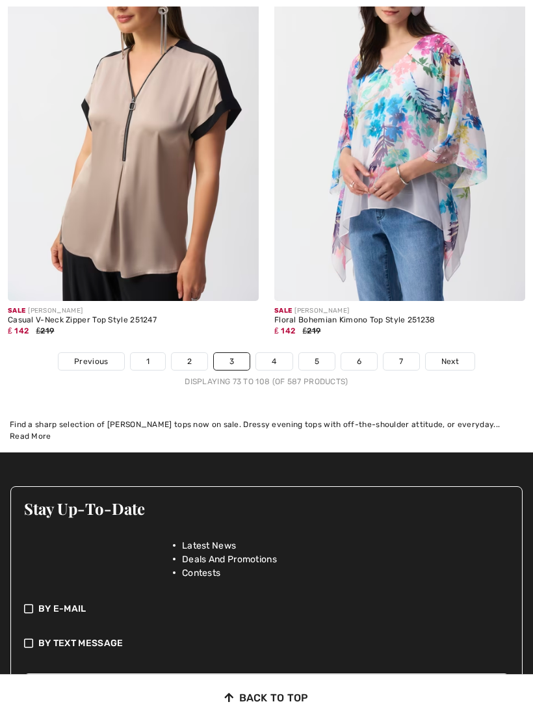
scroll to position [7911, 0]
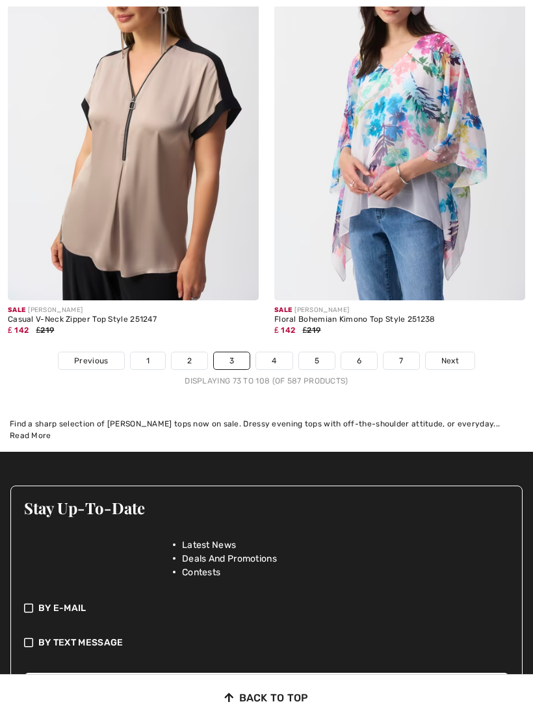
click at [271, 354] on link "4" at bounding box center [274, 360] width 36 height 17
click at [269, 352] on link "4" at bounding box center [274, 360] width 36 height 17
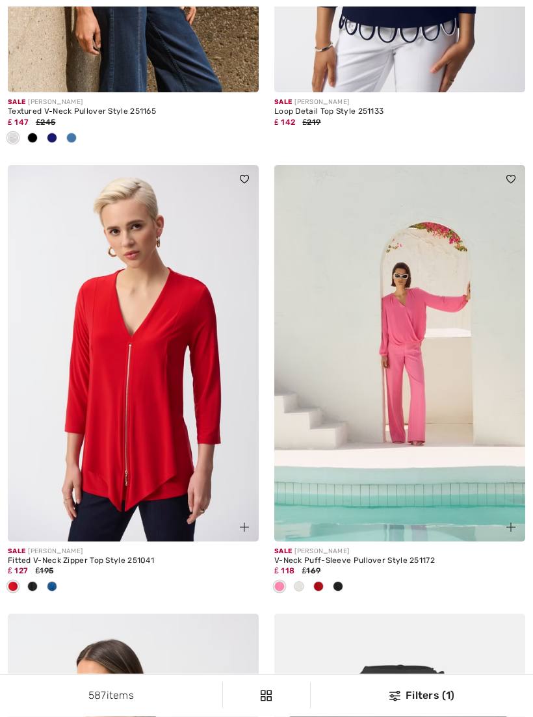
scroll to position [4010, 0]
click at [57, 580] on div at bounding box center [52, 587] width 20 height 21
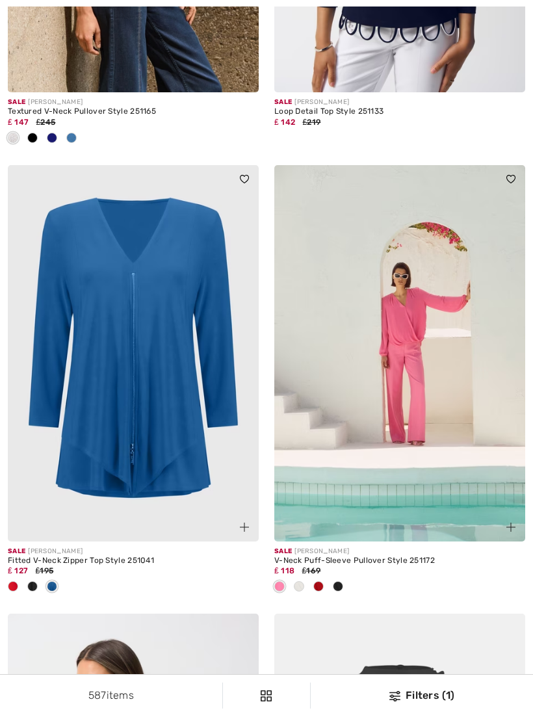
click at [202, 465] on img at bounding box center [133, 353] width 251 height 376
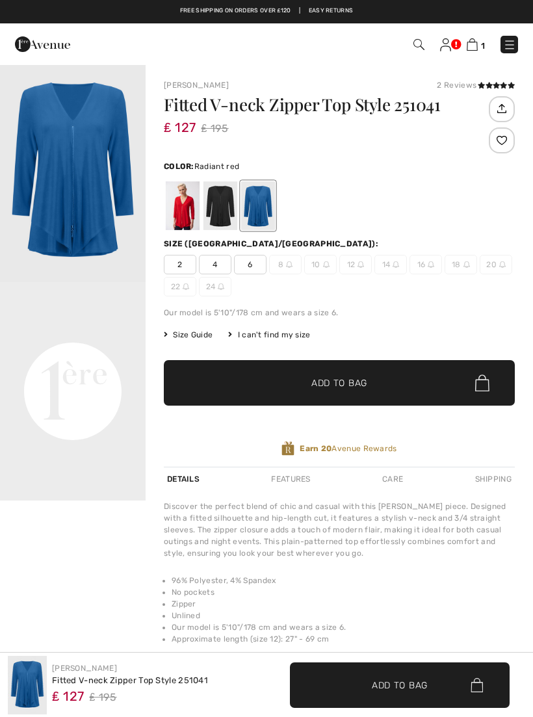
click at [191, 211] on div at bounding box center [183, 205] width 34 height 49
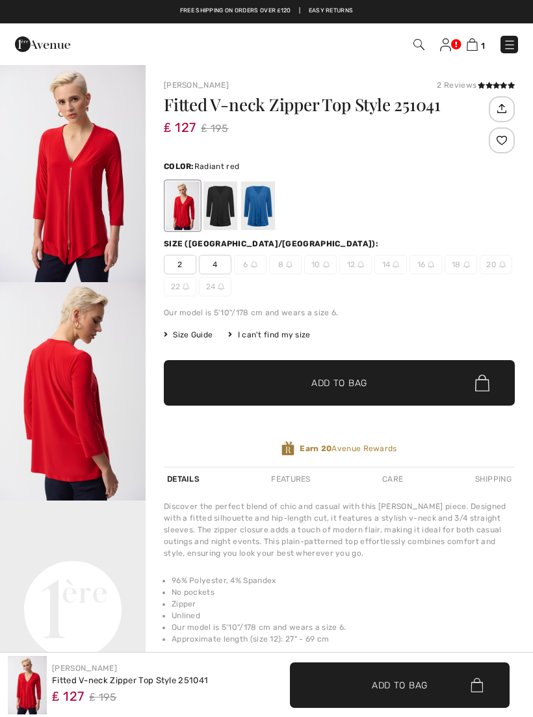
click at [209, 226] on div at bounding box center [221, 205] width 34 height 49
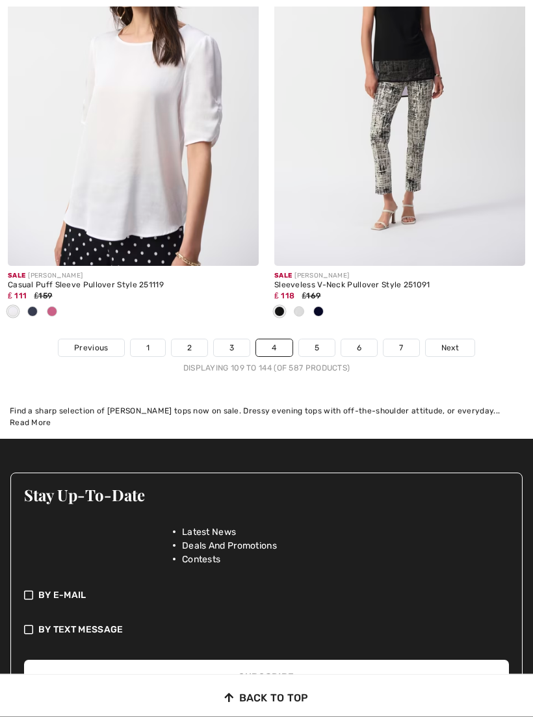
scroll to position [7946, 0]
click at [319, 341] on link "5" at bounding box center [317, 347] width 36 height 17
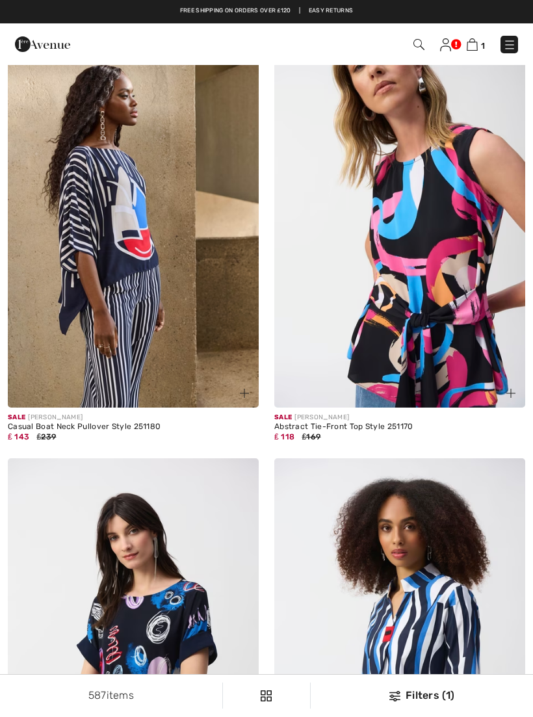
scroll to position [5513, 0]
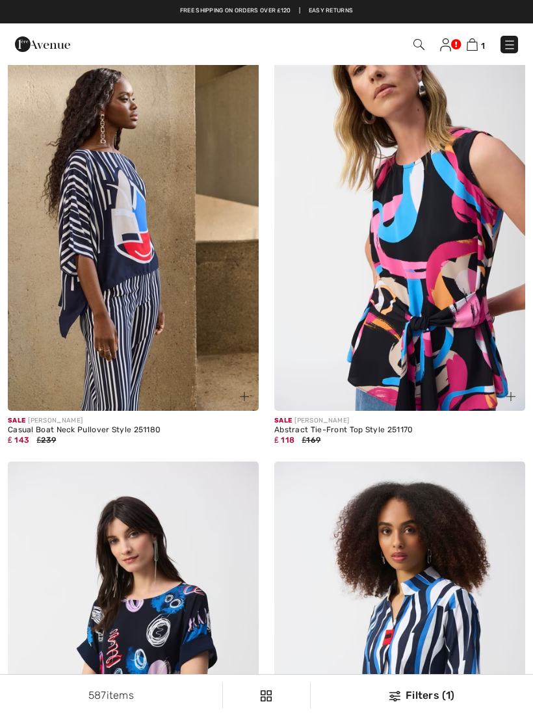
click at [441, 51] on img at bounding box center [445, 44] width 11 height 13
click at [442, 49] on img at bounding box center [445, 44] width 11 height 13
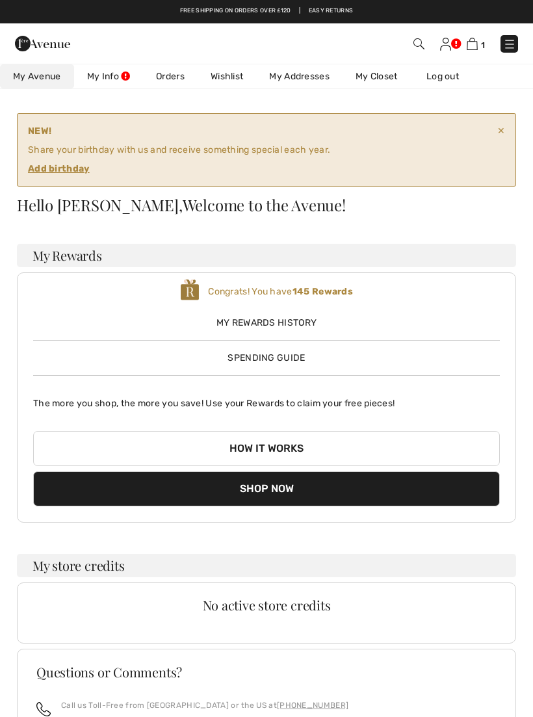
click at [232, 88] on link "Wishlist" at bounding box center [227, 76] width 59 height 24
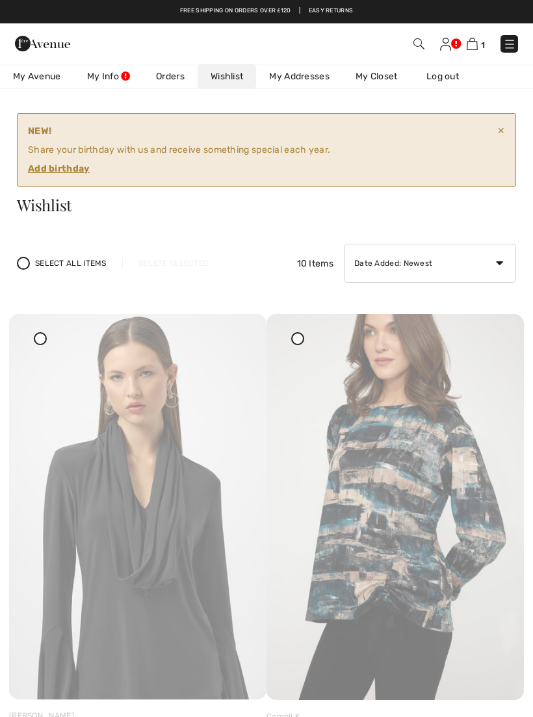
click at [33, 265] on label "Select All Items" at bounding box center [62, 263] width 90 height 13
click at [33, 267] on label "Deselect All Items" at bounding box center [66, 263] width 99 height 13
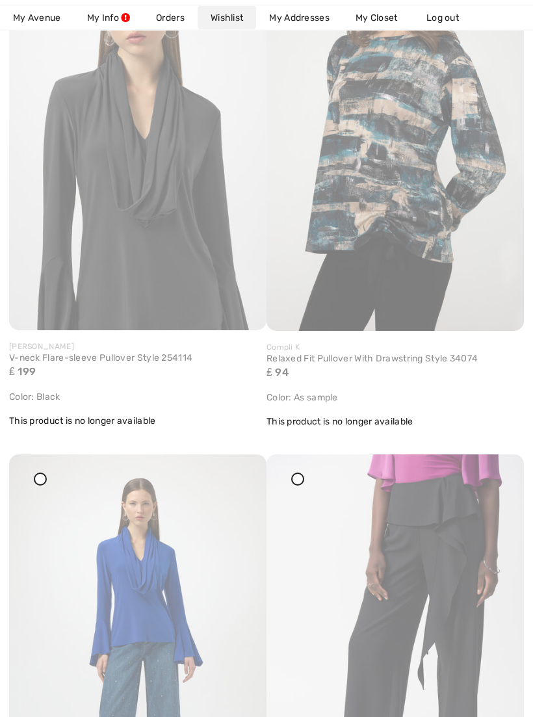
scroll to position [369, 0]
click at [51, 487] on img at bounding box center [137, 647] width 257 height 386
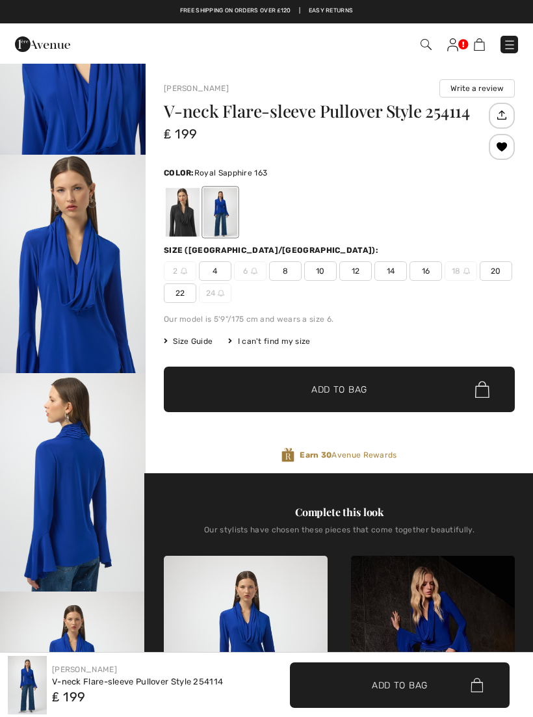
scroll to position [348, 0]
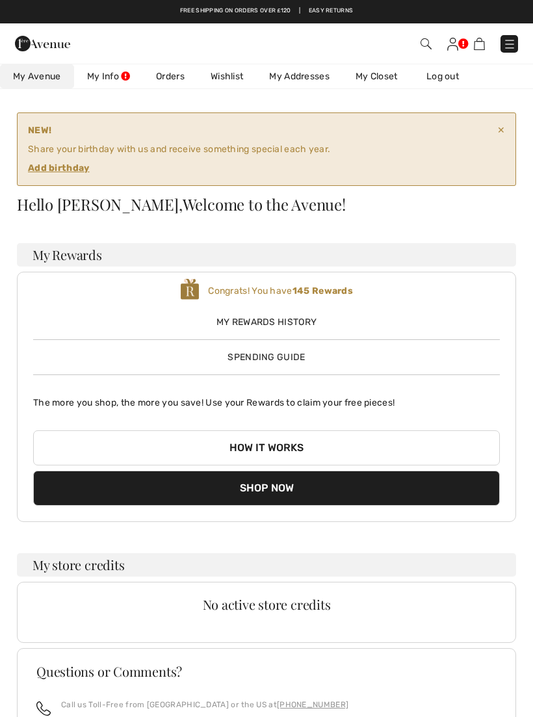
click at [303, 356] on span "Spending Guide" at bounding box center [266, 357] width 77 height 11
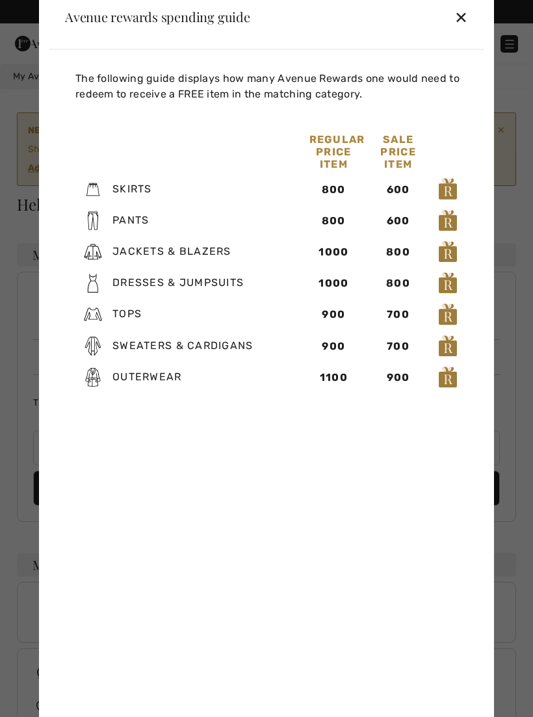
click at [457, 192] on img at bounding box center [448, 189] width 20 height 23
click at [466, 13] on div "✕" at bounding box center [461, 16] width 14 height 27
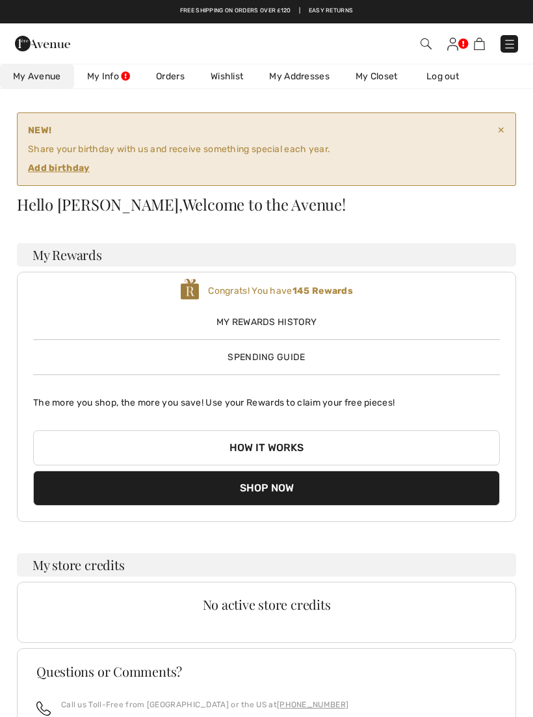
click at [91, 171] on strong "Add birthday" at bounding box center [262, 168] width 469 height 14
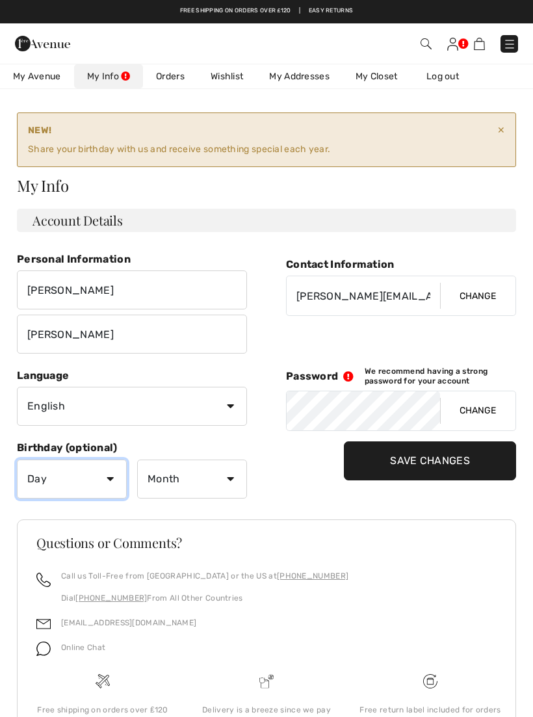
click at [116, 487] on select "Day 1 2 3 4 5 6 7 8 9 10 11 12 13 14 15 16 17 18 19 20 21 22 23 24 25 26 27 28 …" at bounding box center [72, 479] width 110 height 39
select select "25"
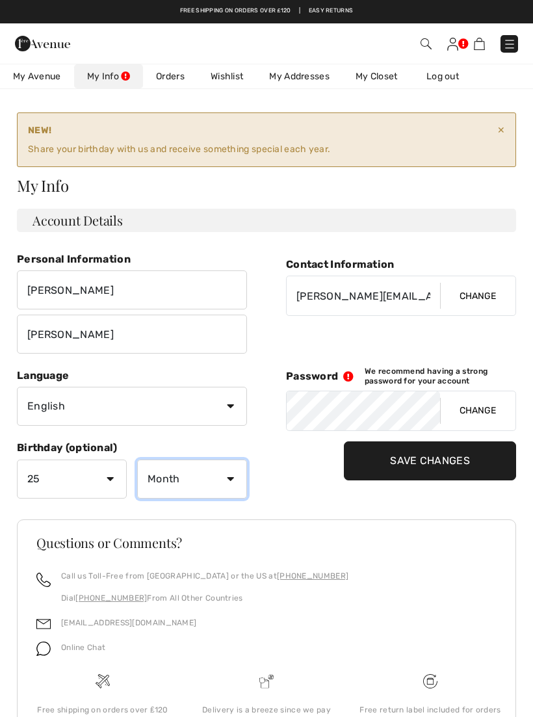
click at [234, 479] on select "Month January February March April May June July August September October Novem…" at bounding box center [192, 479] width 110 height 39
select select "8"
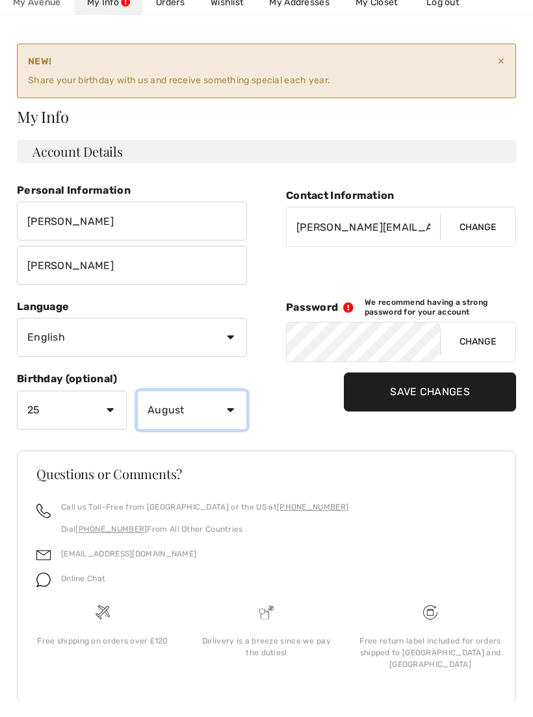
scroll to position [54, 0]
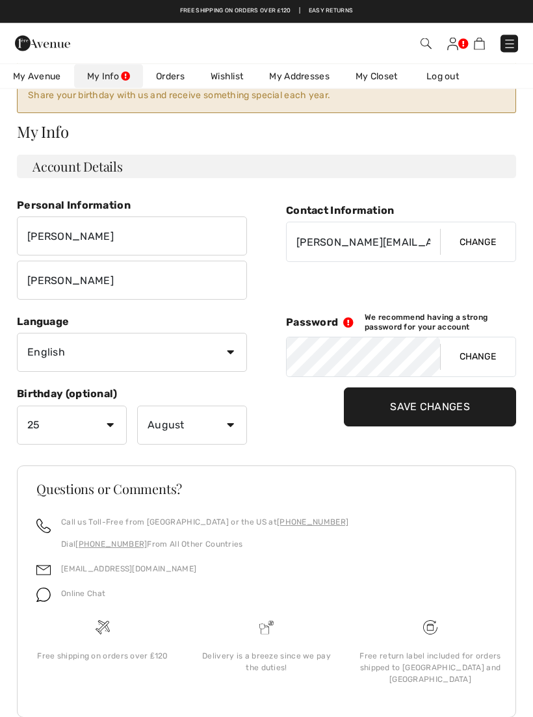
click at [397, 402] on input "Save Changes" at bounding box center [430, 407] width 172 height 39
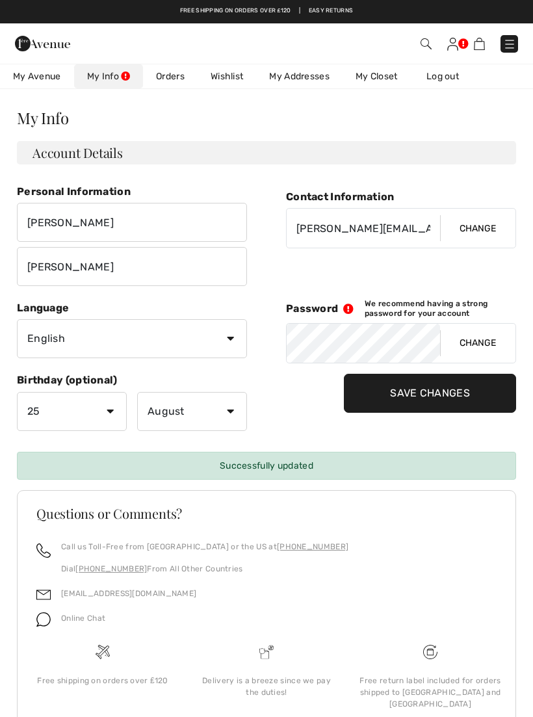
scroll to position [0, 0]
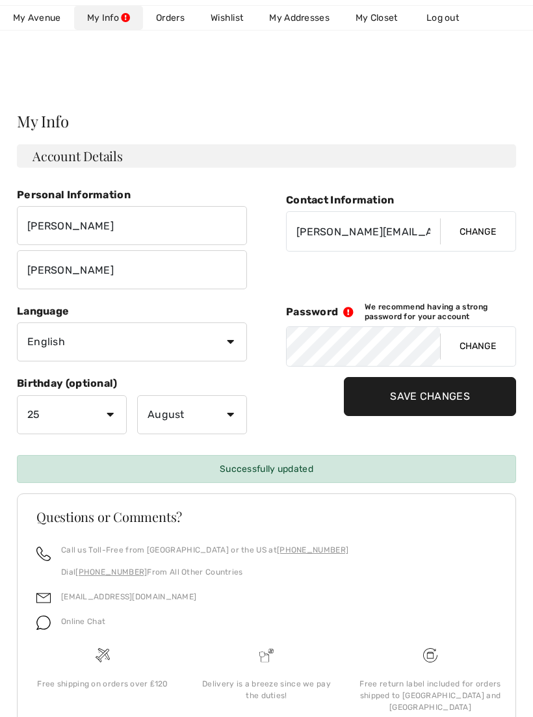
click at [235, 29] on link "Wishlist" at bounding box center [227, 18] width 59 height 24
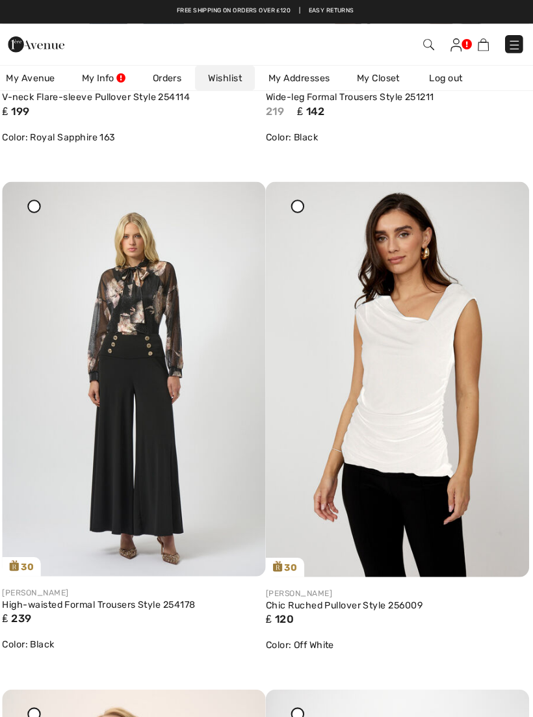
scroll to position [1046, 0]
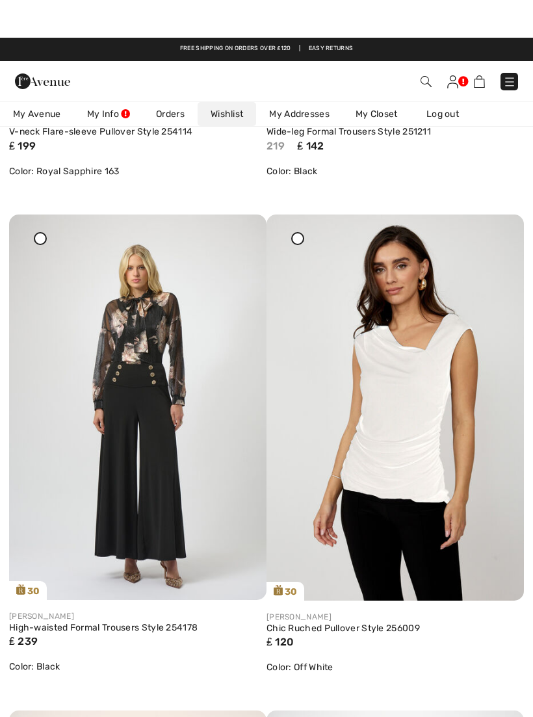
click at [231, 235] on img at bounding box center [137, 370] width 257 height 386
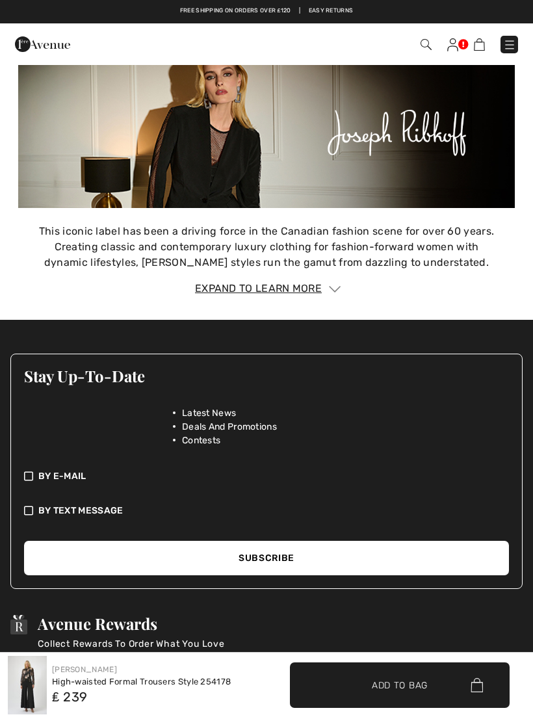
scroll to position [2030, 0]
